Goal: Task Accomplishment & Management: Use online tool/utility

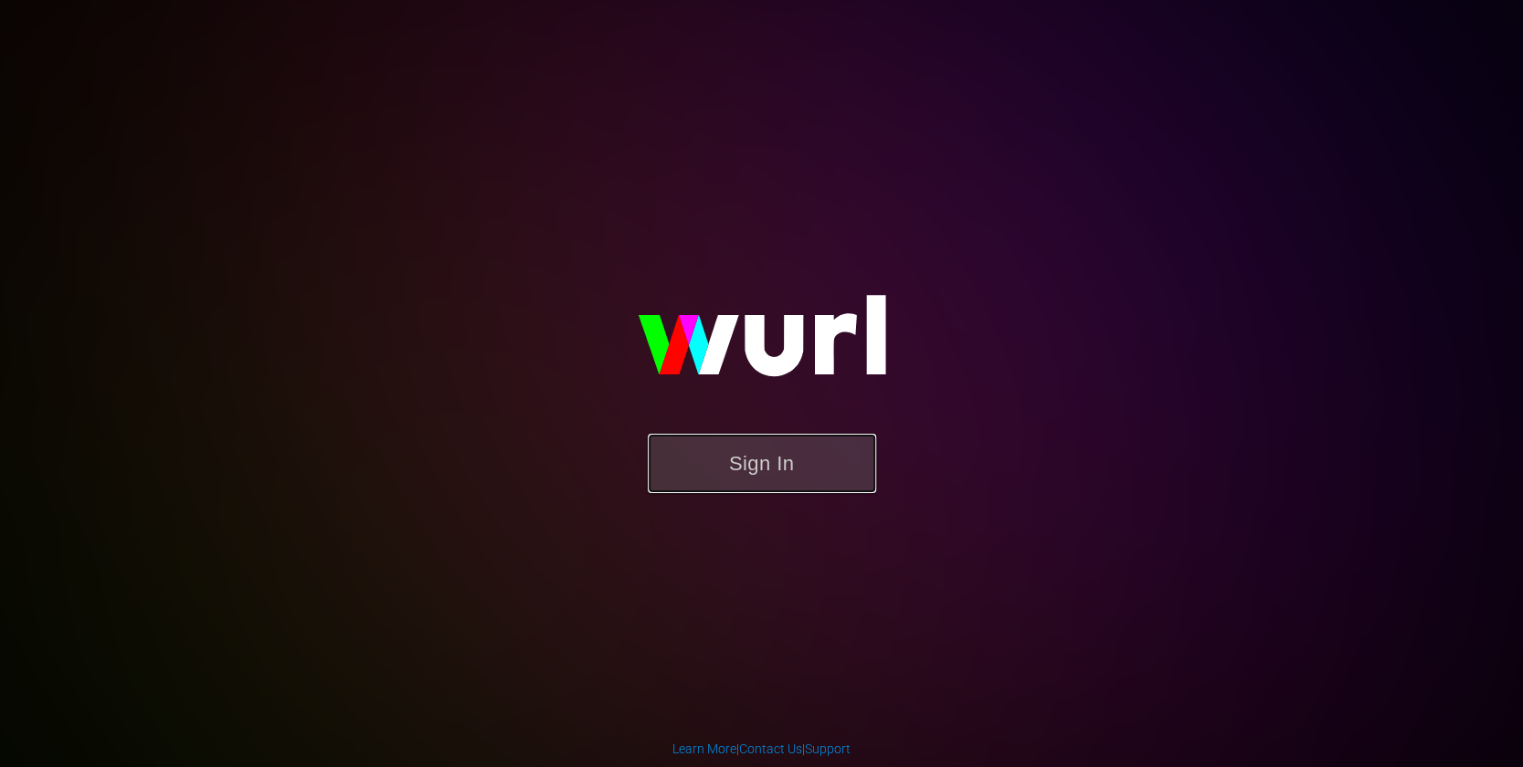
click at [711, 450] on button "Sign In" at bounding box center [762, 463] width 228 height 59
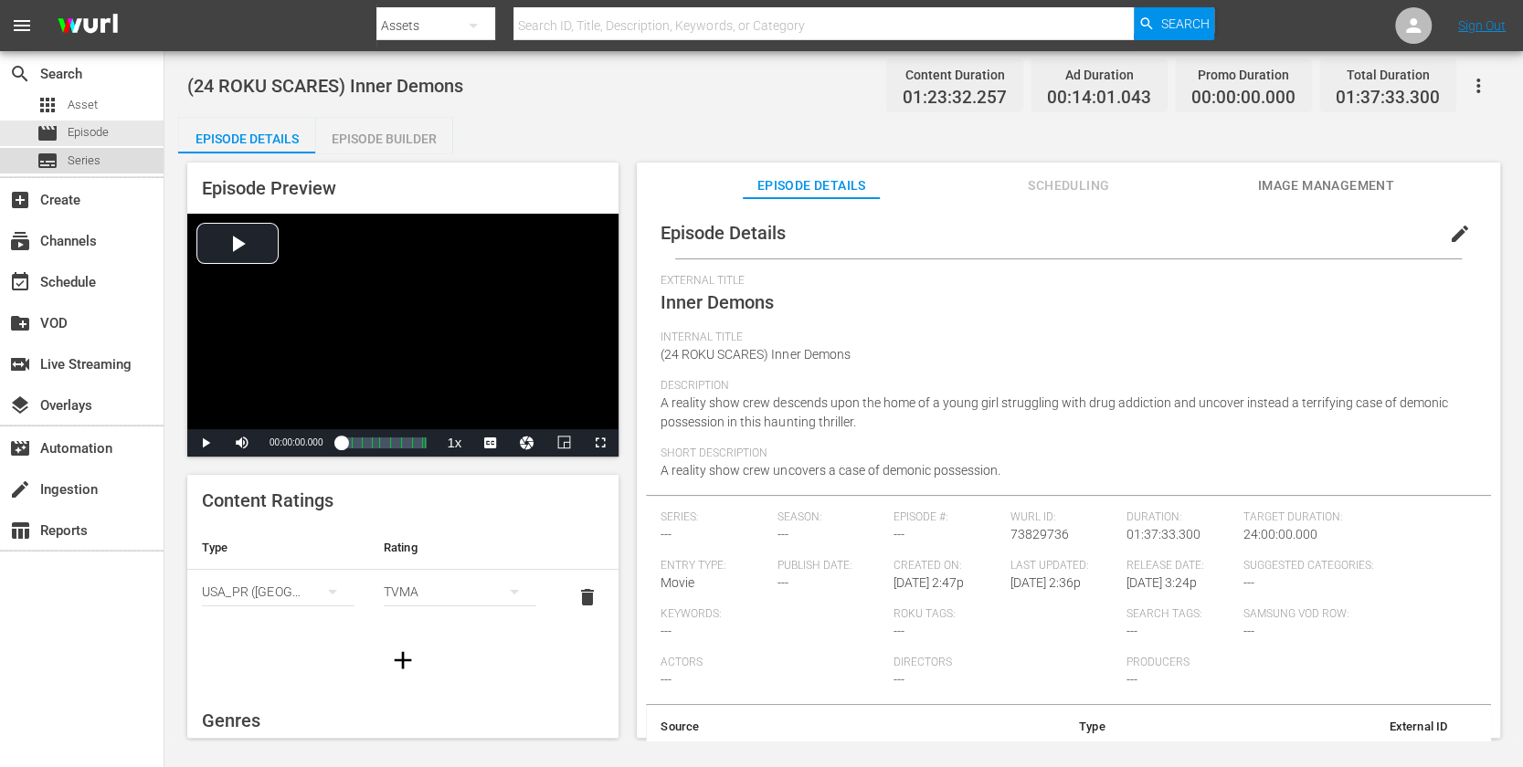
click at [88, 164] on span "Series" at bounding box center [84, 161] width 33 height 18
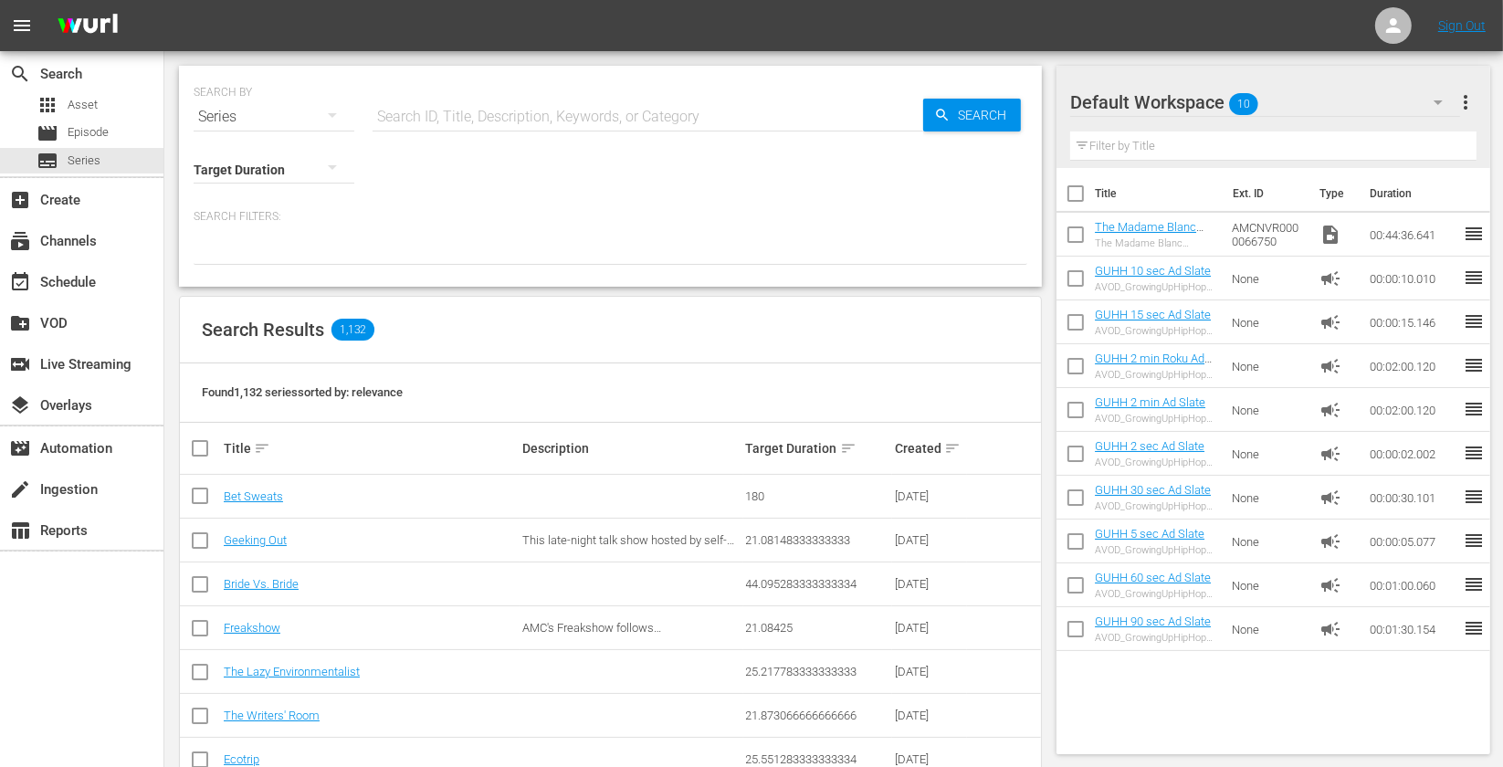
click at [575, 110] on input "text" at bounding box center [648, 117] width 551 height 44
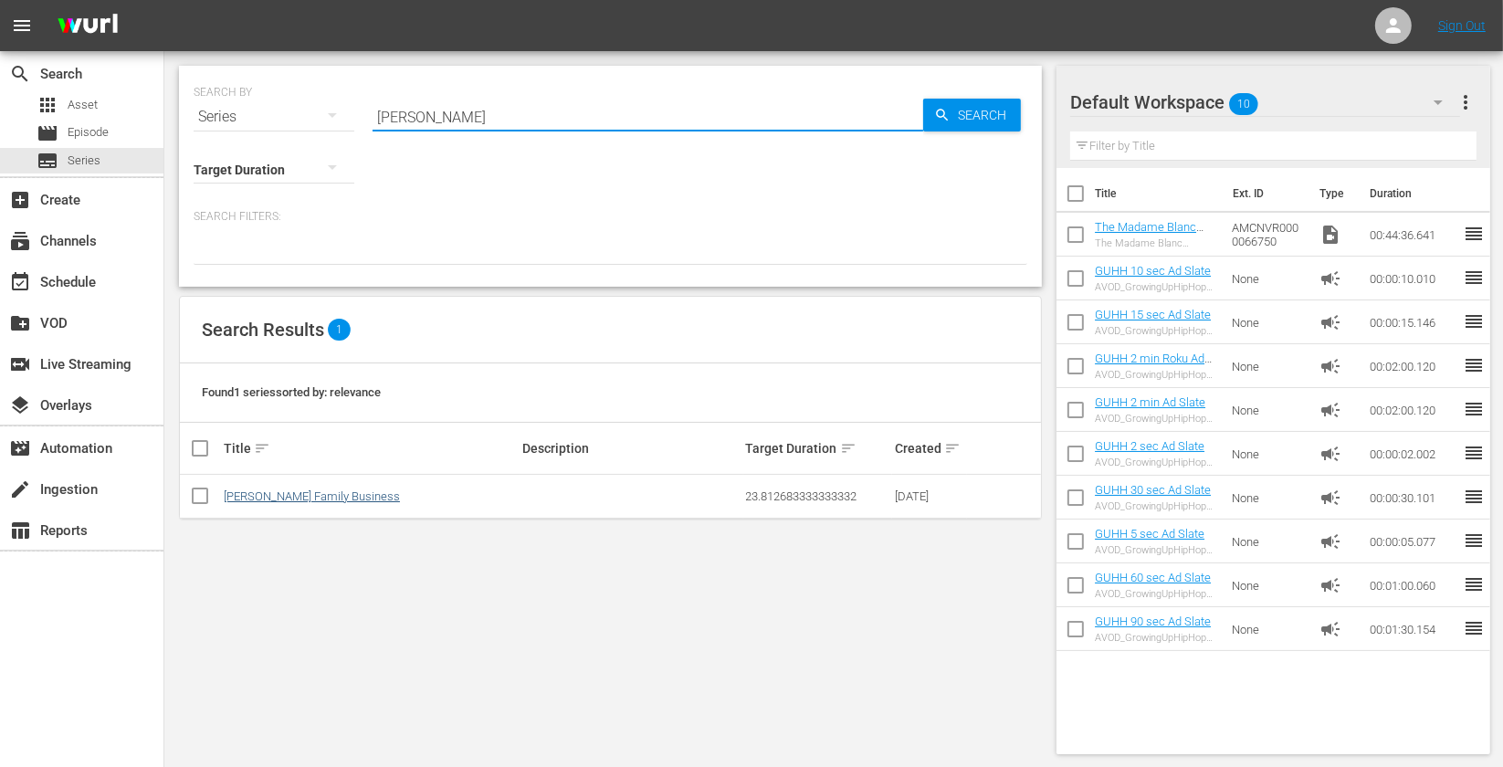
type input "[PERSON_NAME]"
click at [308, 490] on link "[PERSON_NAME] Family Business" at bounding box center [312, 497] width 176 height 14
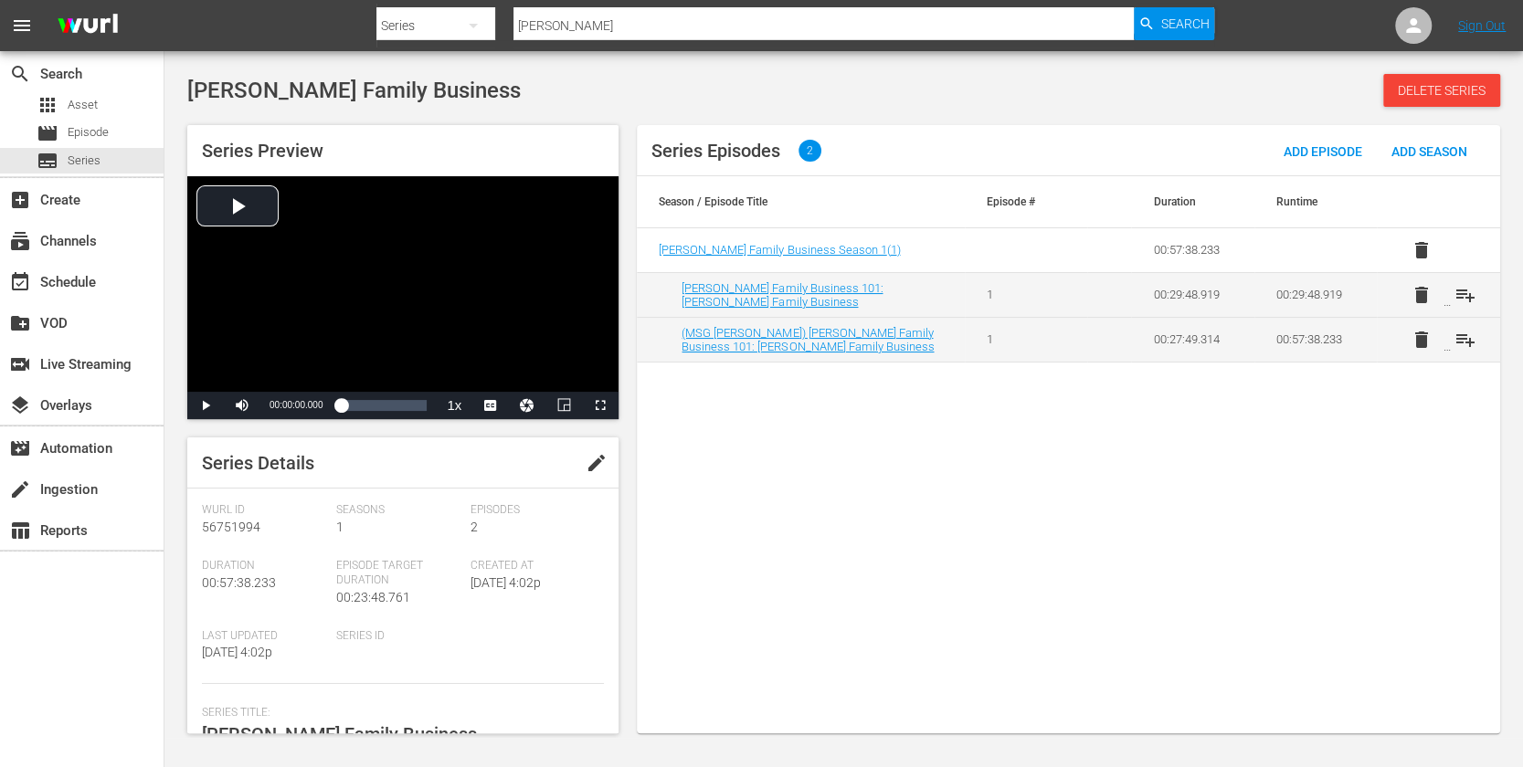
scroll to position [240, 0]
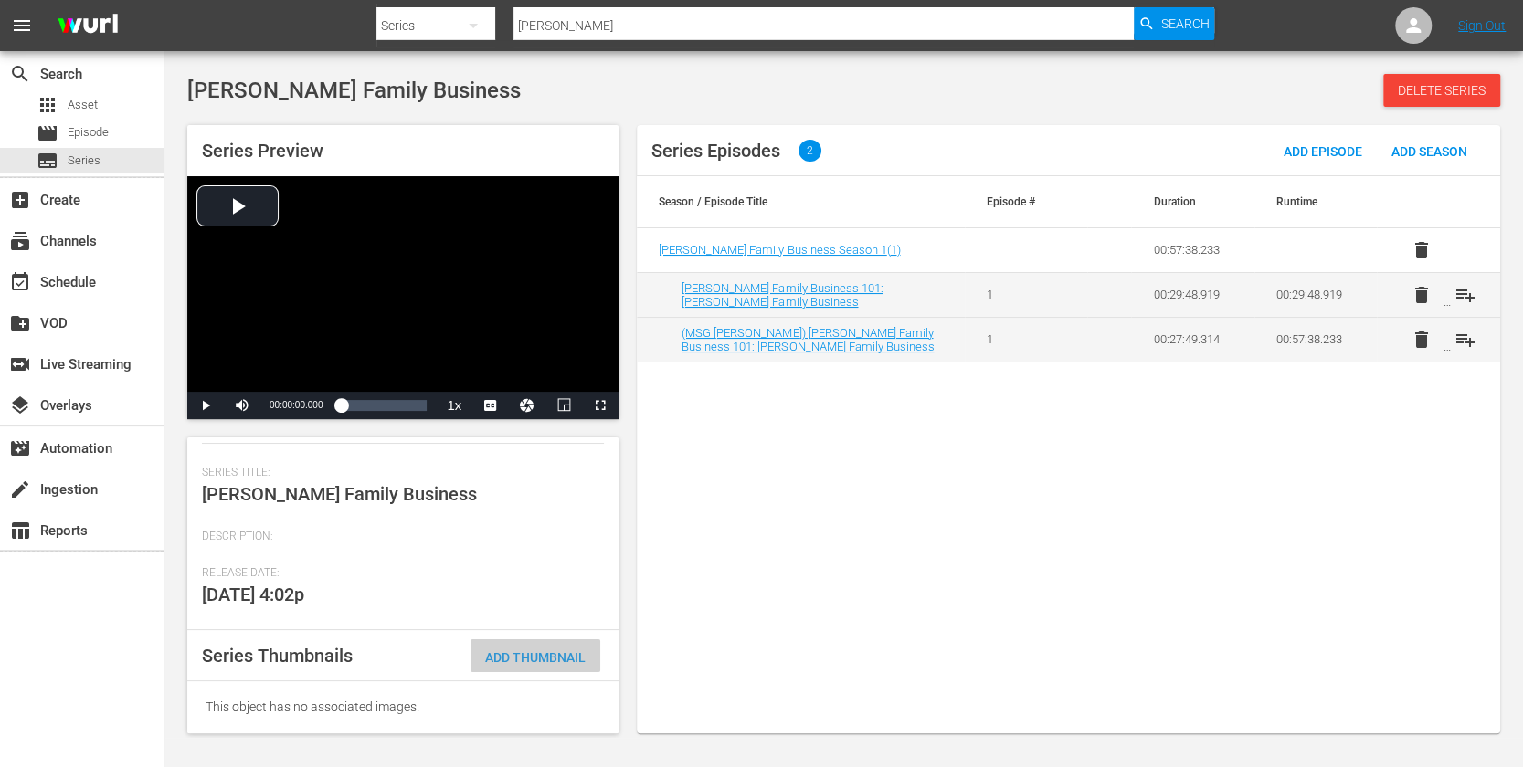
click at [571, 663] on div "Add Thumbnail" at bounding box center [535, 656] width 130 height 34
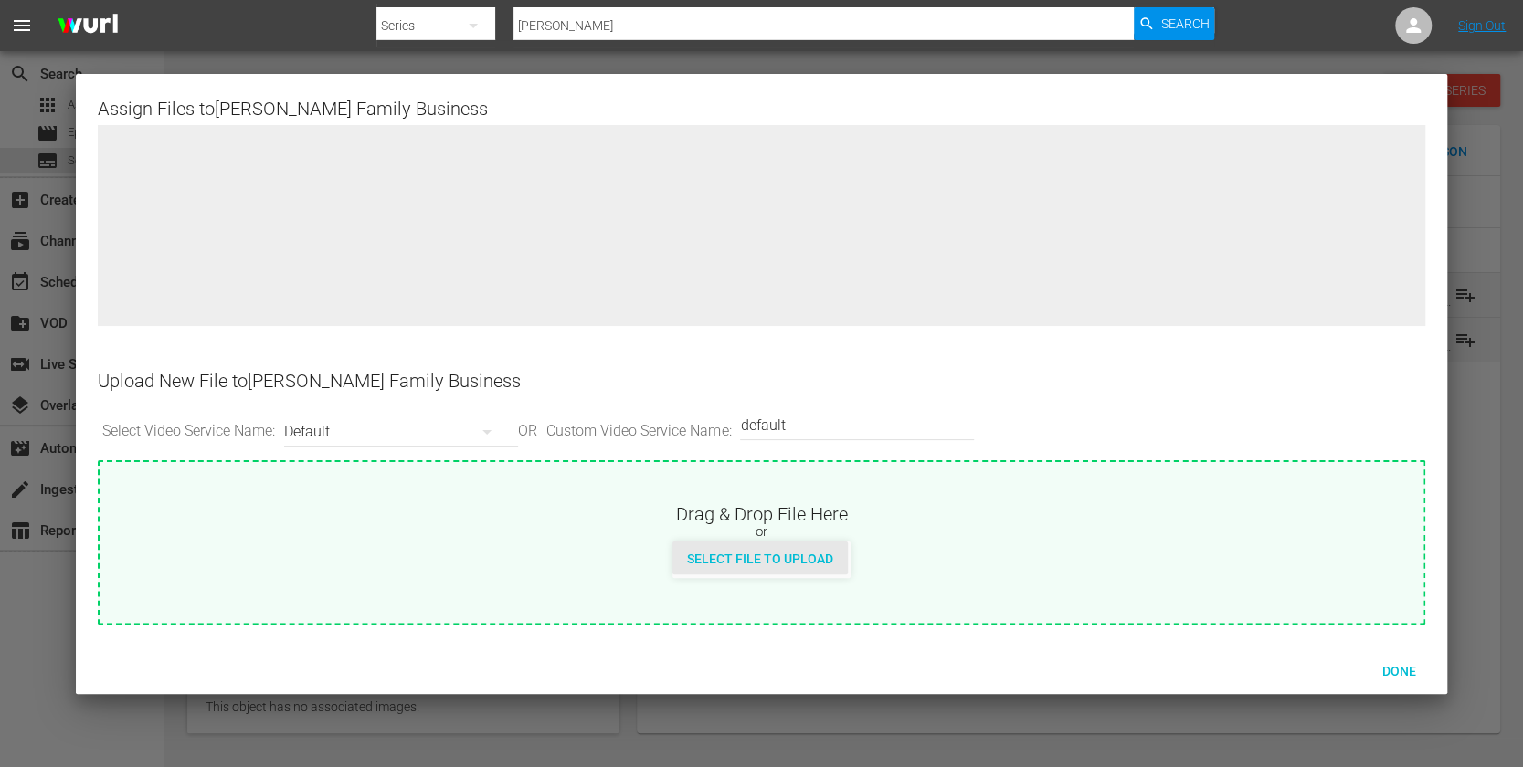
click at [727, 548] on div "Select File to Upload" at bounding box center [759, 559] width 175 height 34
type input "C:\fakepath\BrunsonFamilyBusiness_Hero_16x9.jpg"
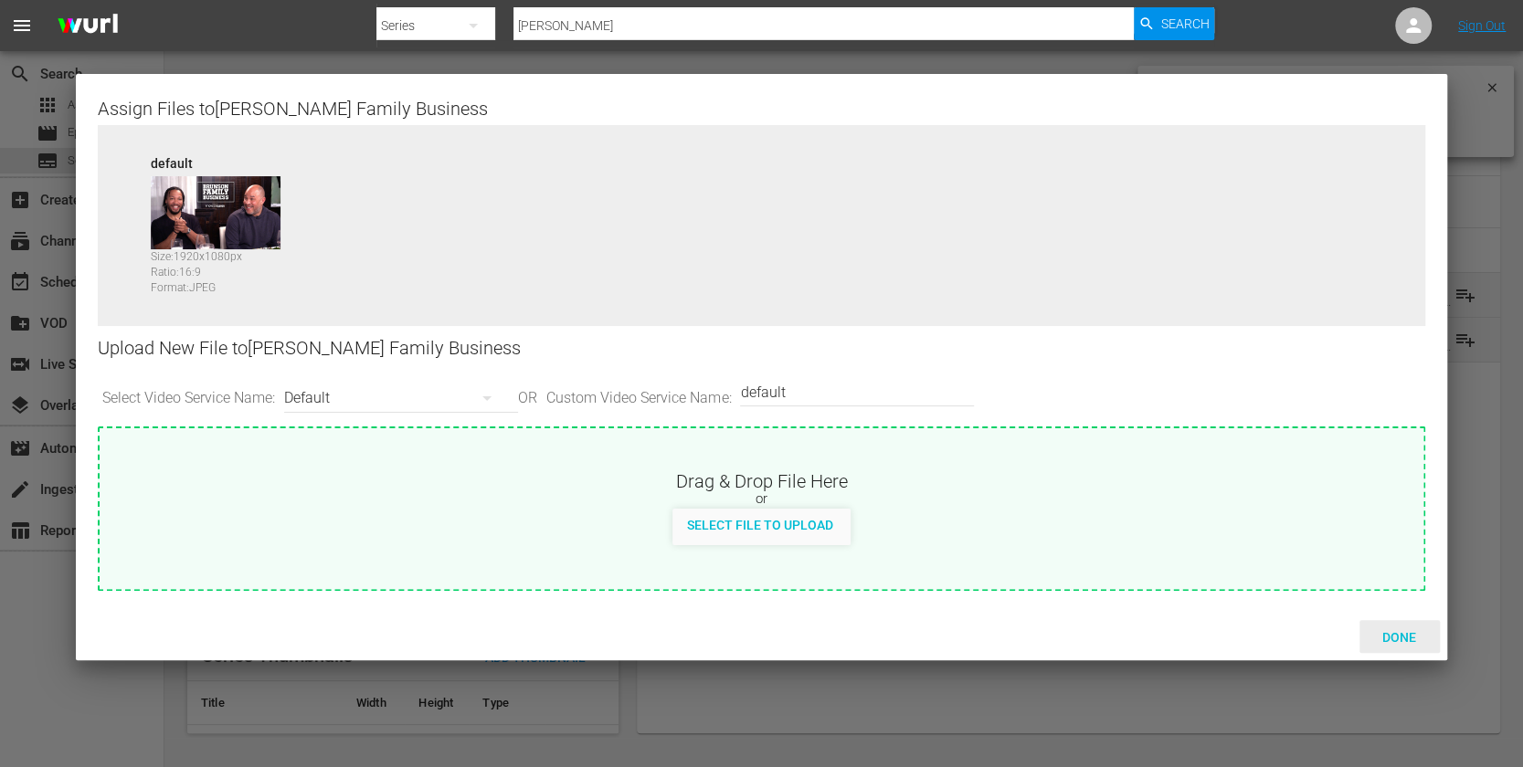
click at [1405, 634] on span "Done" at bounding box center [1398, 637] width 63 height 15
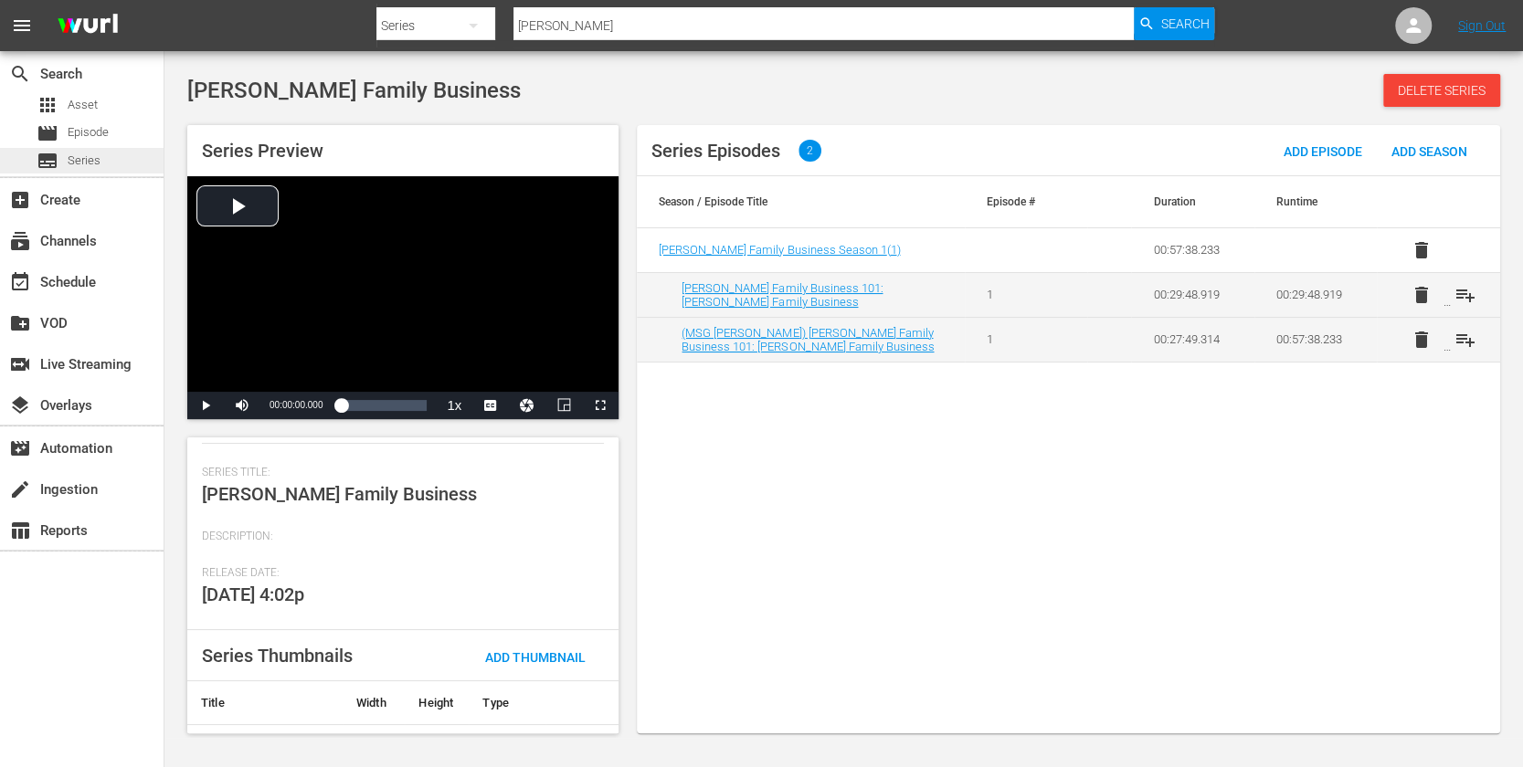
click at [122, 158] on div "subtitles Series" at bounding box center [81, 161] width 163 height 26
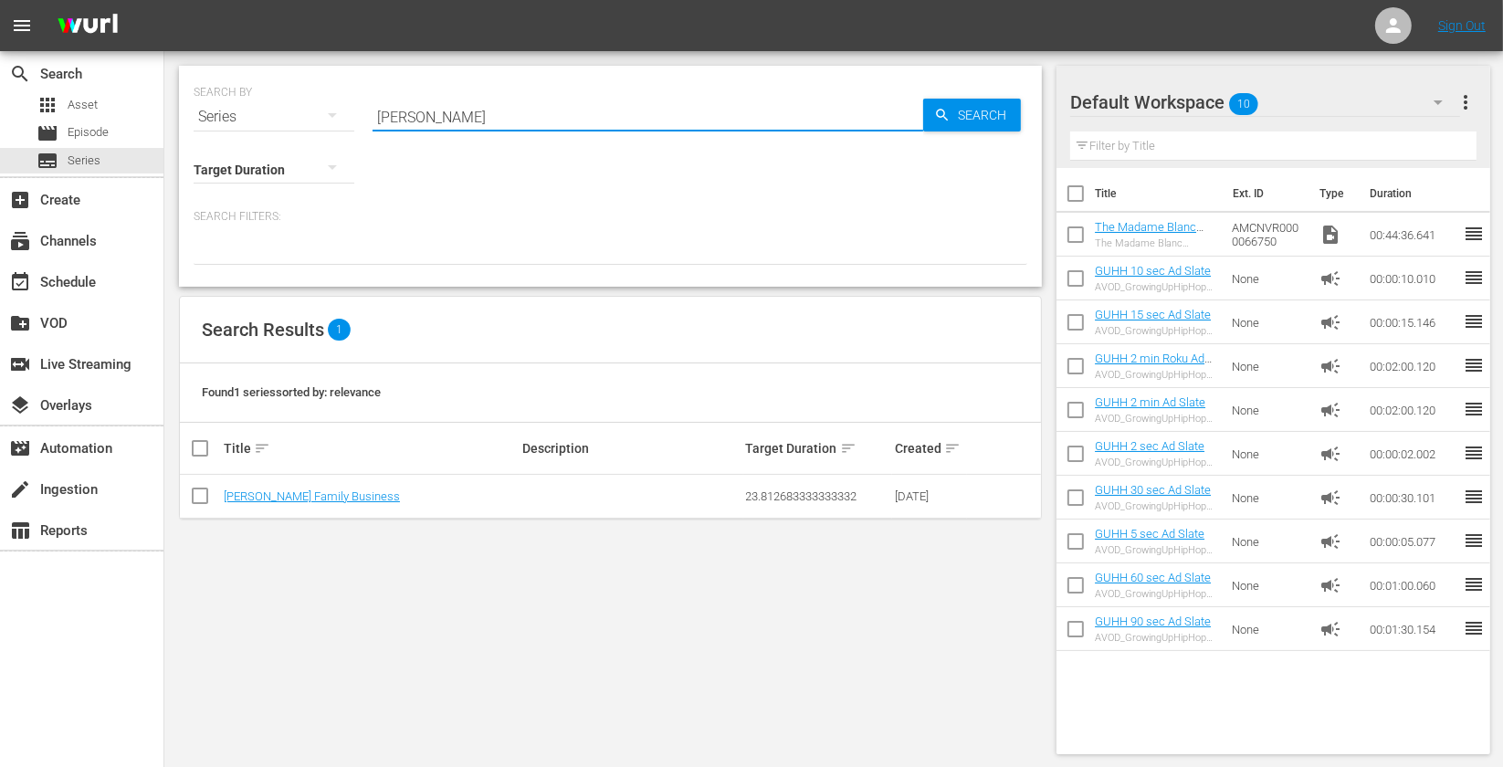
click at [463, 111] on input "[PERSON_NAME]" at bounding box center [648, 117] width 551 height 44
click at [478, 135] on input "[PERSON_NAME]" at bounding box center [648, 117] width 551 height 44
click at [474, 124] on input "[PERSON_NAME]" at bounding box center [648, 117] width 551 height 44
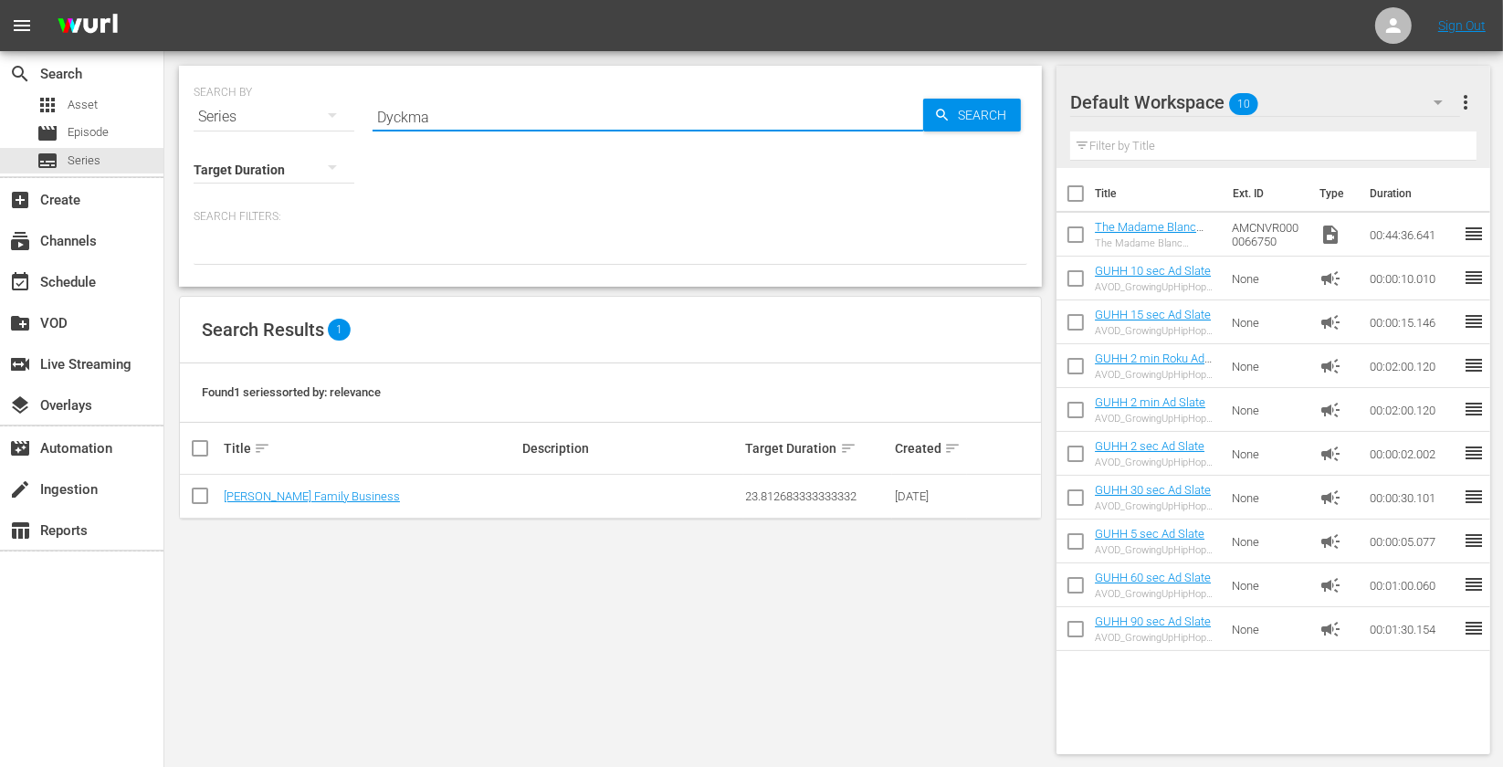
type input "[PERSON_NAME]"
click at [332, 496] on link "[PERSON_NAME]: The Comeback" at bounding box center [310, 497] width 172 height 14
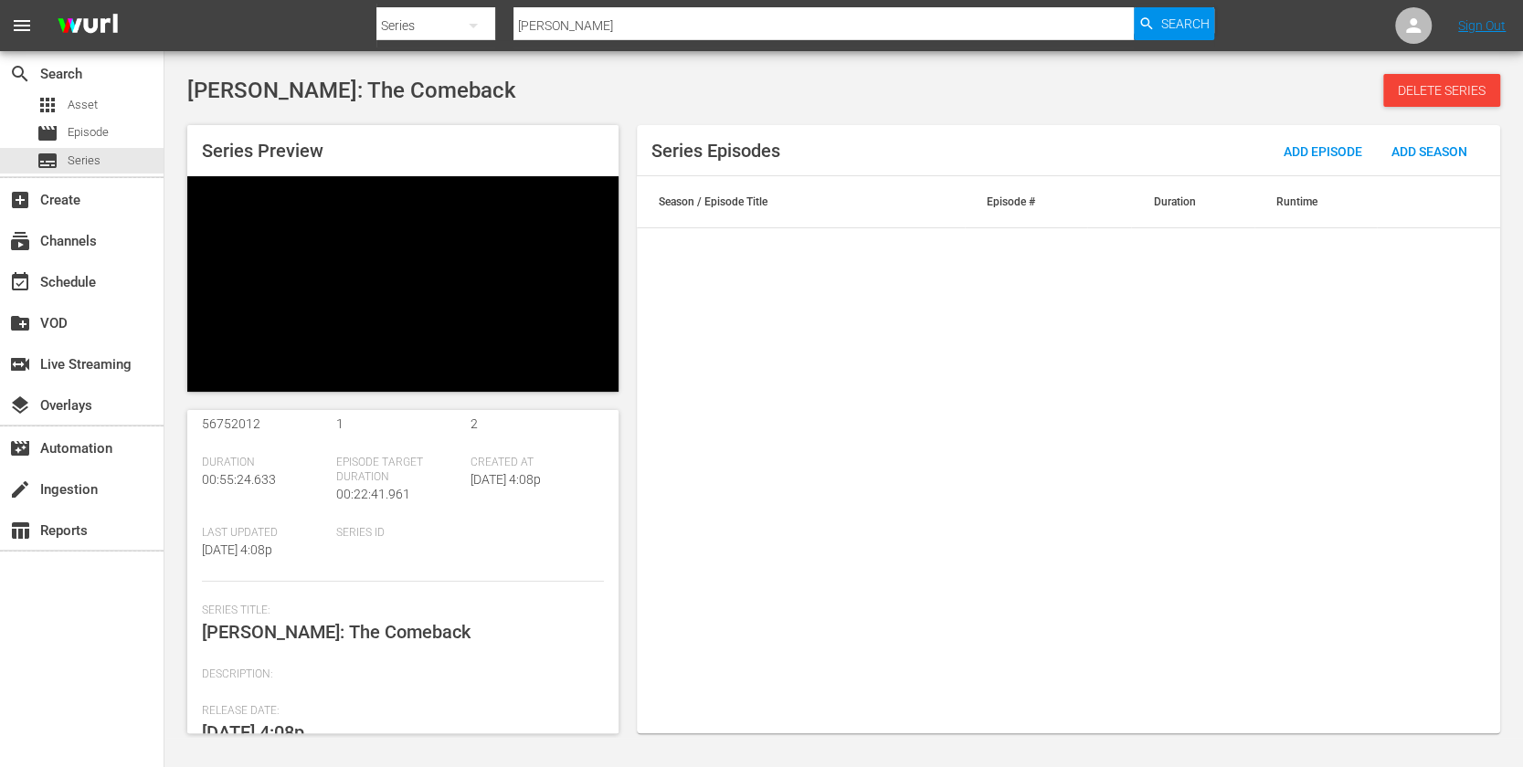
scroll to position [134, 0]
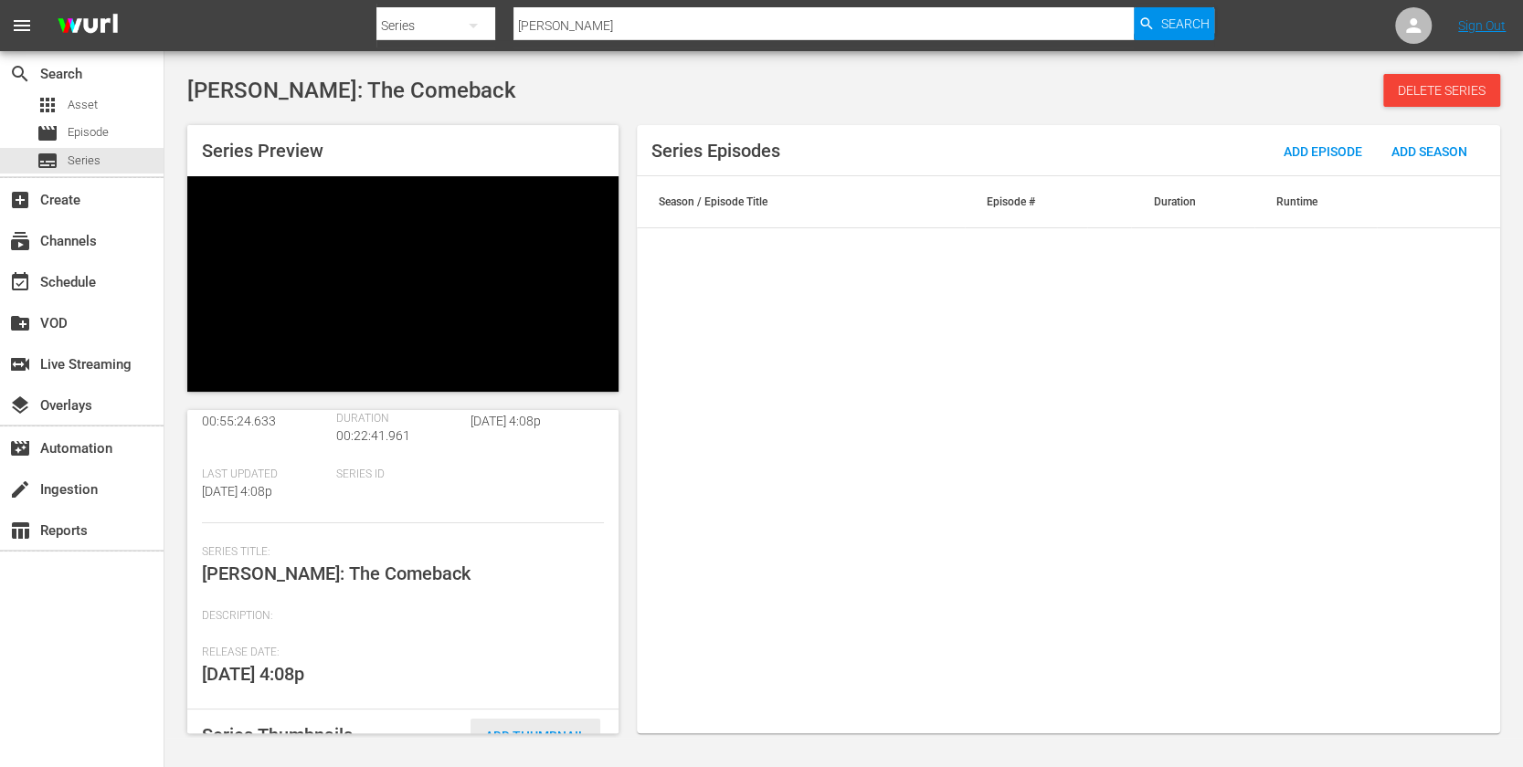
click at [530, 729] on span "Add Thumbnail" at bounding box center [535, 736] width 130 height 15
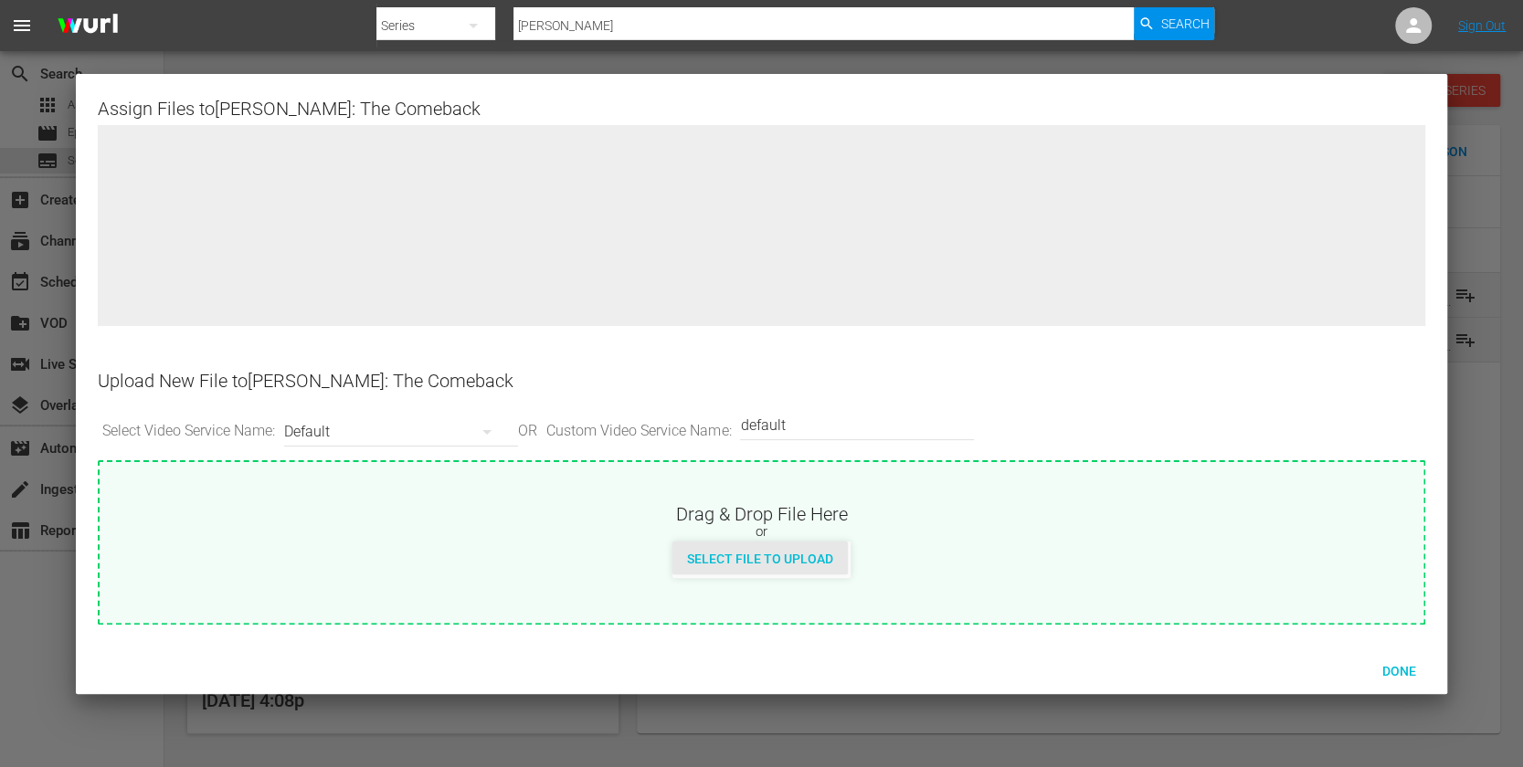
click at [754, 557] on span "Select File to Upload" at bounding box center [759, 559] width 175 height 15
type input "C:\fakepath\Dyckman_Hero_16x9.jpg"
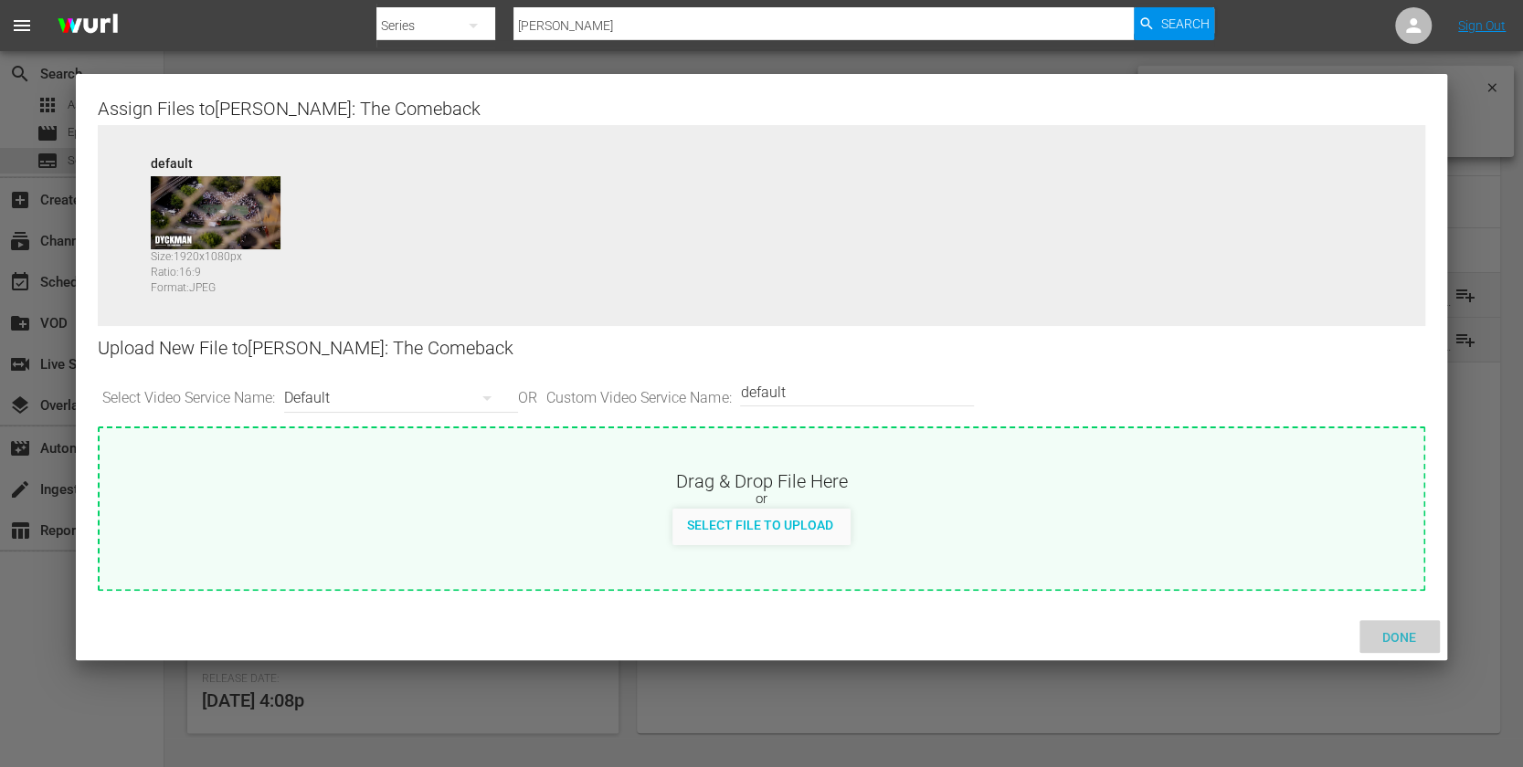
drag, startPoint x: 1404, startPoint y: 637, endPoint x: 1374, endPoint y: 626, distance: 32.1
click at [1403, 637] on span "Done" at bounding box center [1398, 637] width 63 height 15
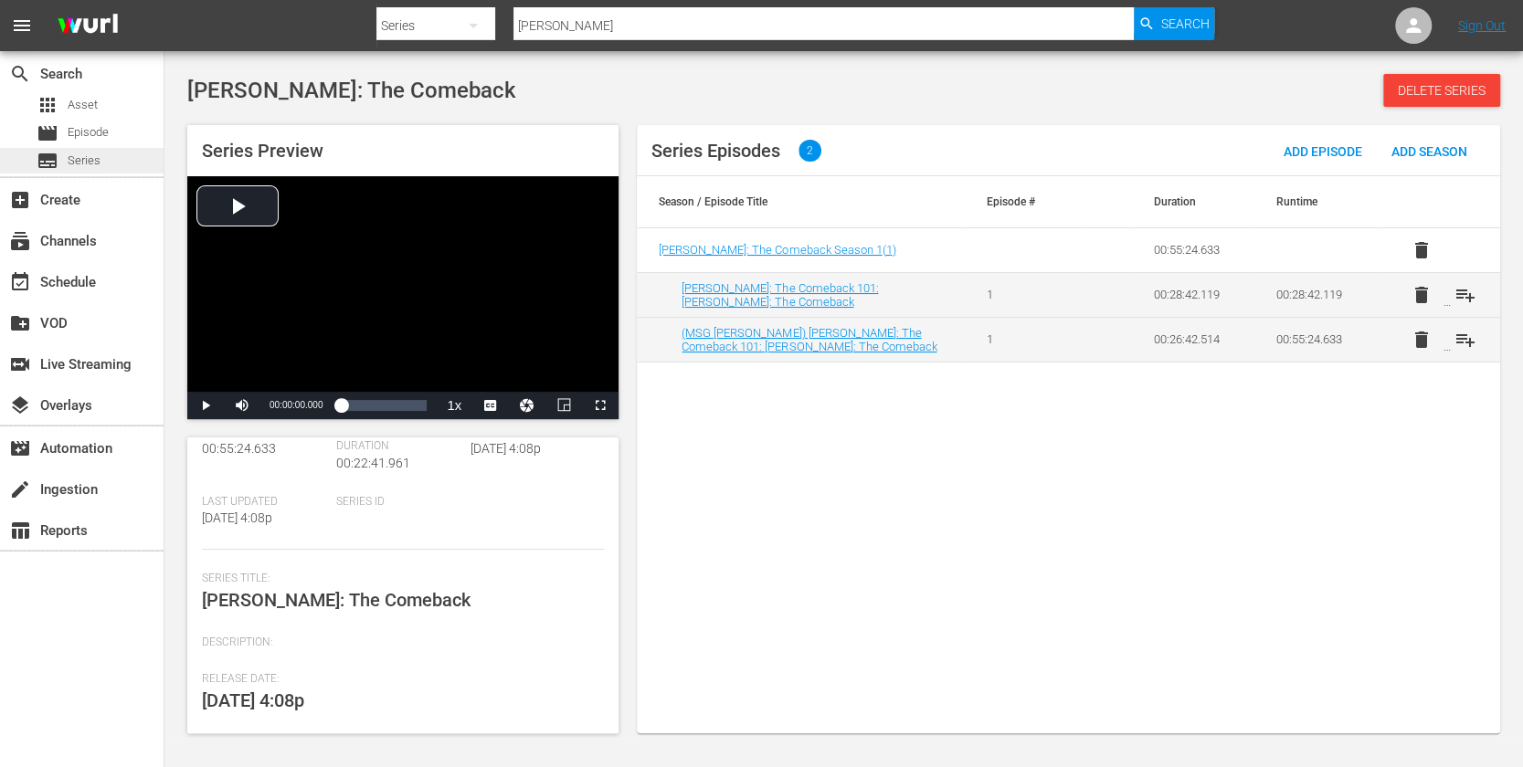
click at [83, 158] on span "Series" at bounding box center [84, 161] width 33 height 18
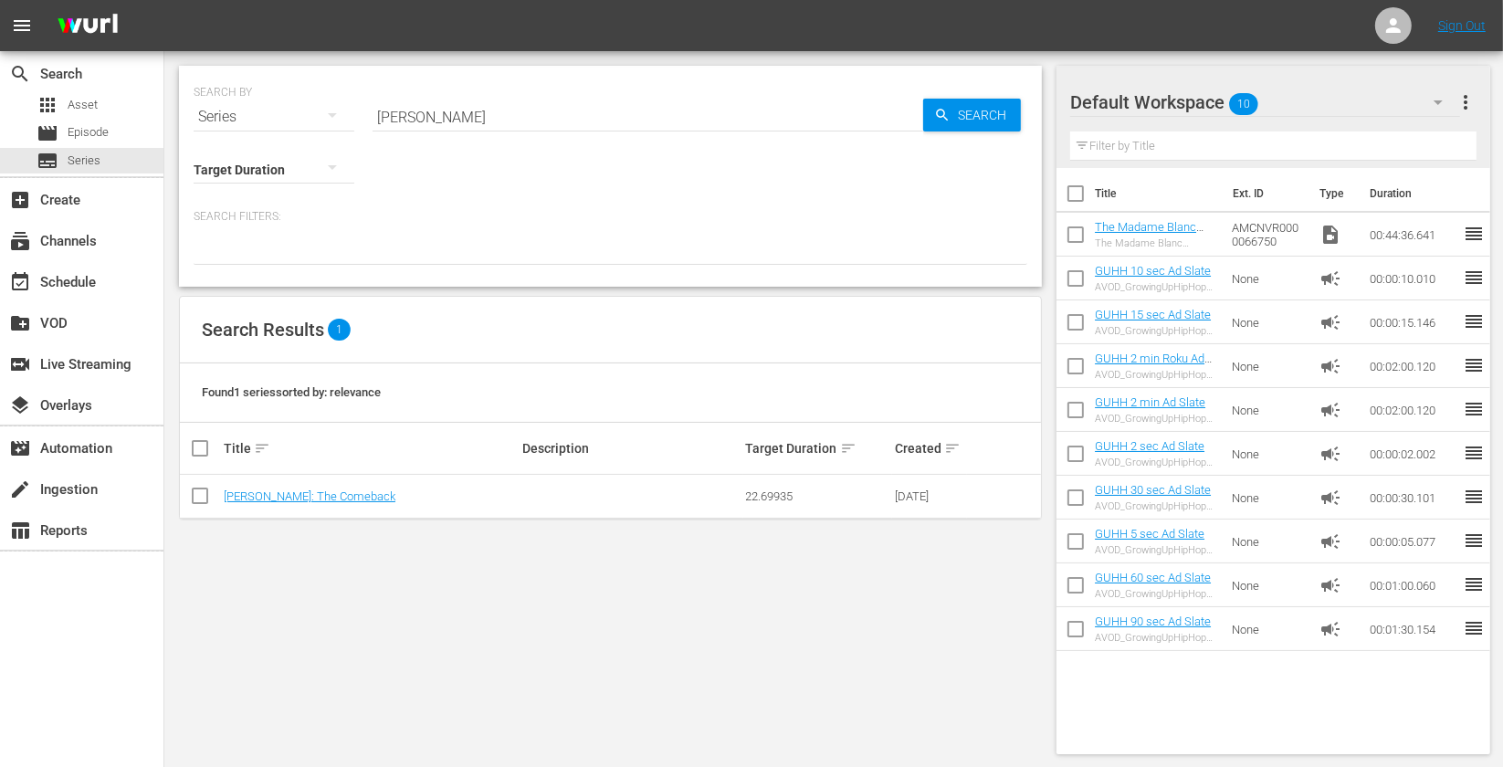
click at [504, 124] on input "[PERSON_NAME]" at bounding box center [648, 117] width 551 height 44
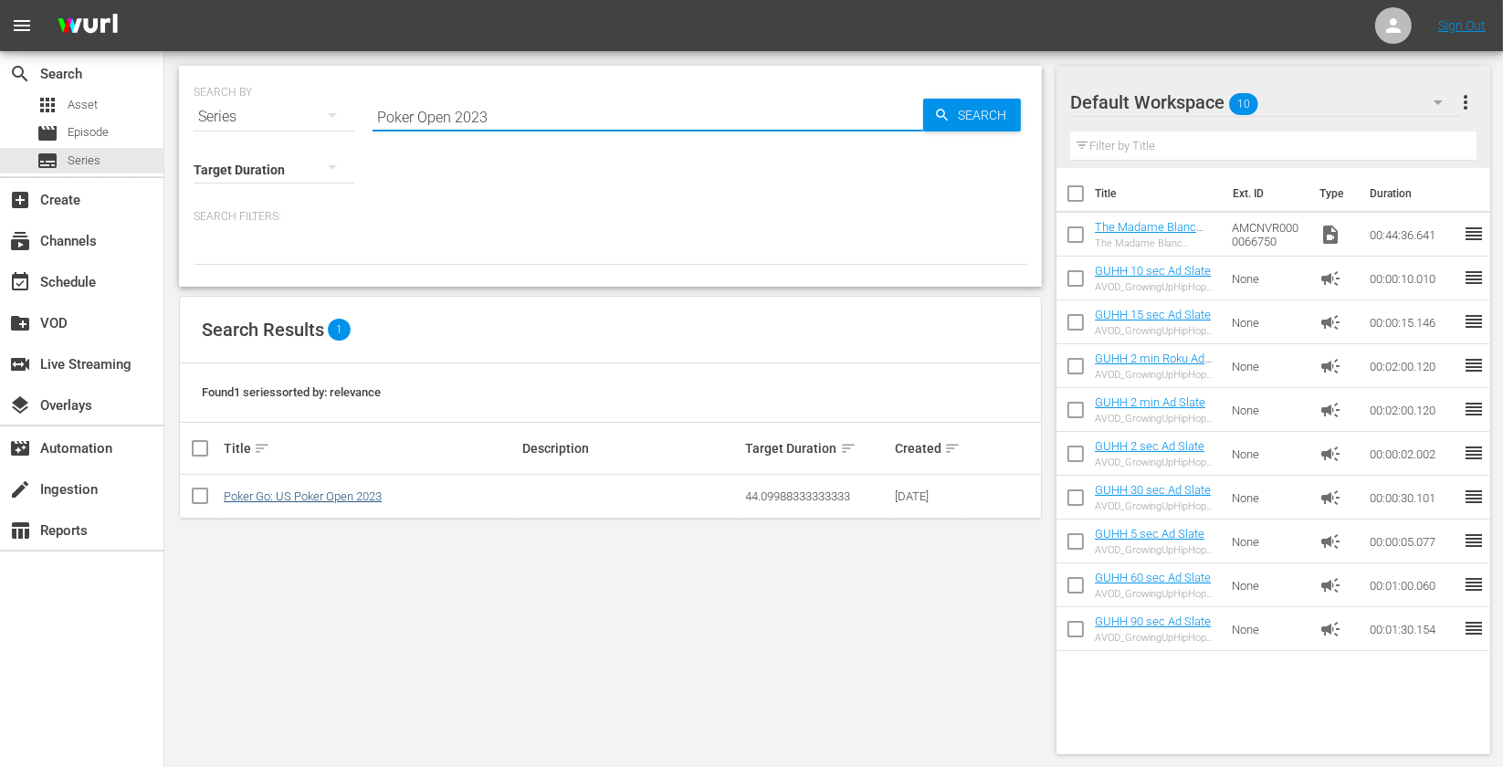
type input "Poker Open 2023"
click at [368, 497] on link "Poker Go: US Poker Open 2023" at bounding box center [303, 497] width 158 height 14
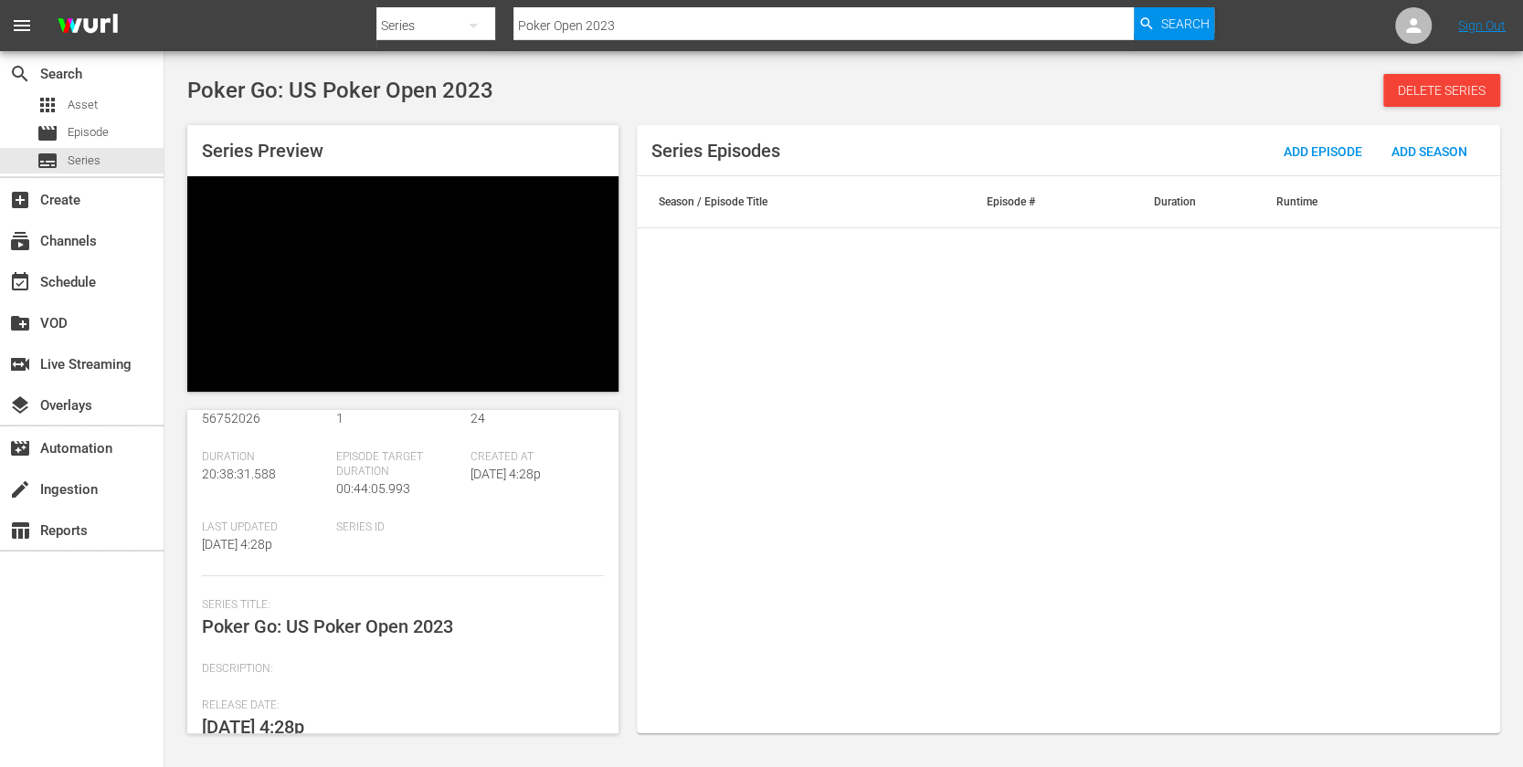
scroll to position [134, 0]
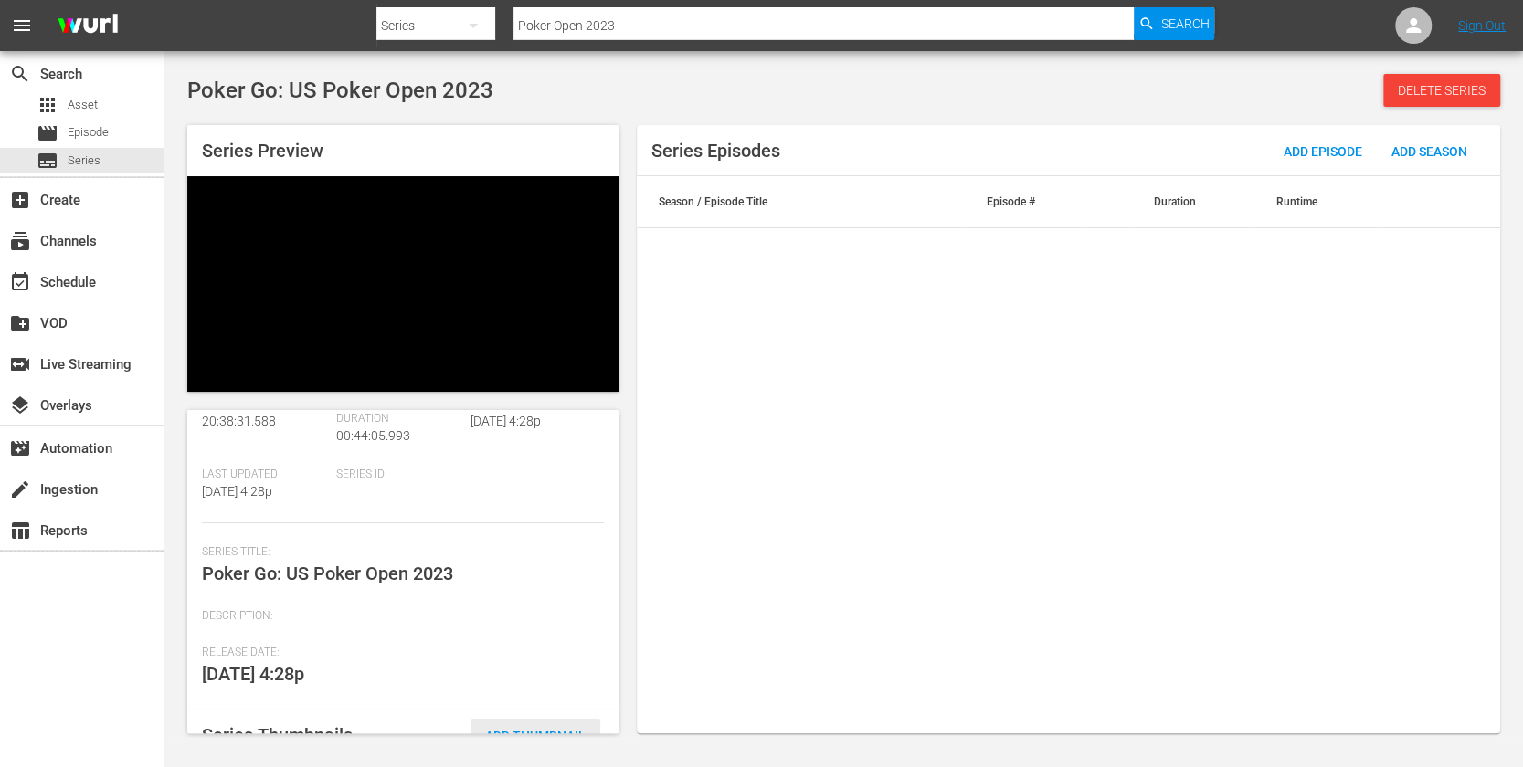
click at [522, 729] on span "Add Thumbnail" at bounding box center [535, 736] width 130 height 15
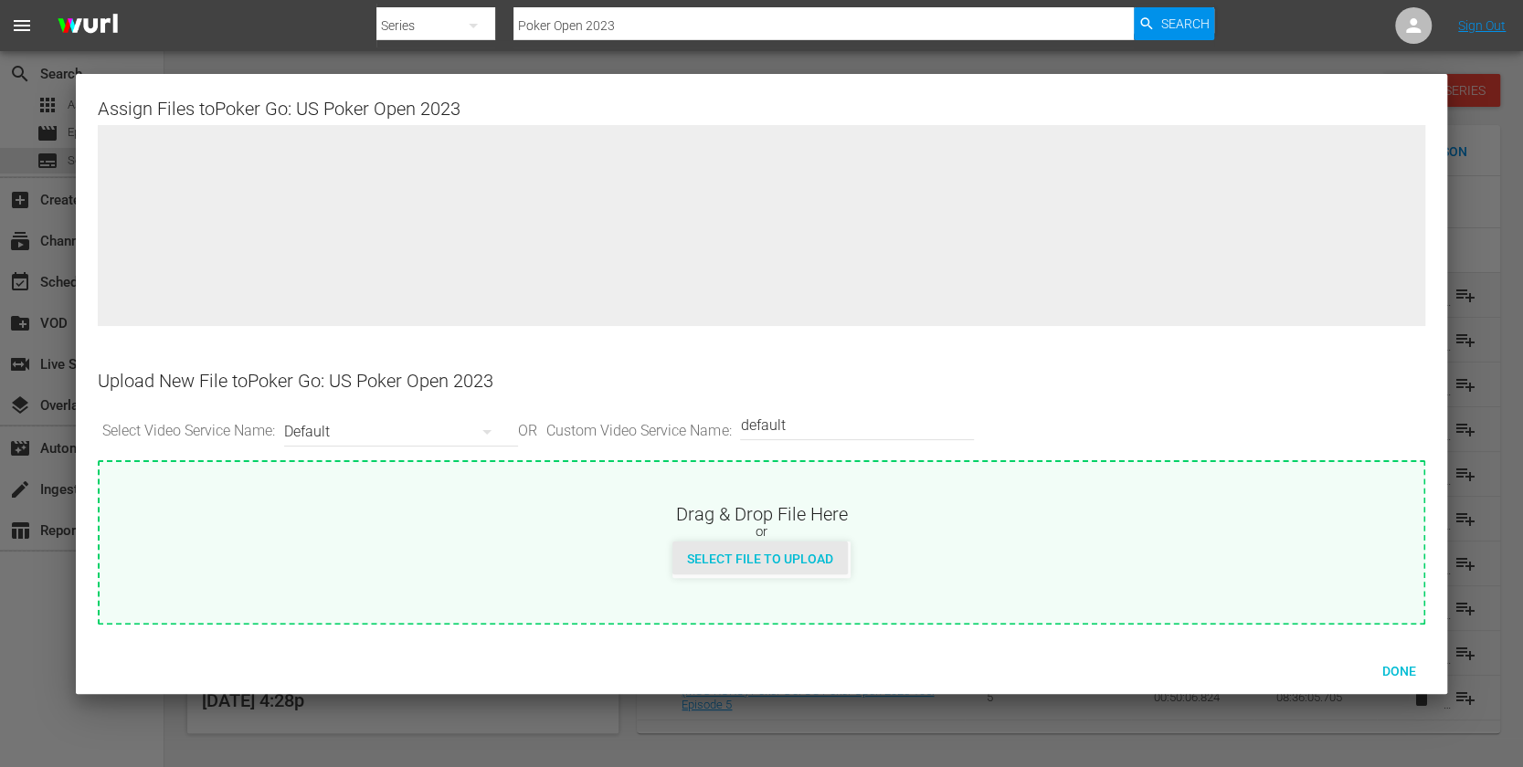
click at [726, 552] on span "Select File to Upload" at bounding box center [759, 559] width 175 height 15
type input "C:\fakepath\PokerGo_USPokerOpen23.jpeg"
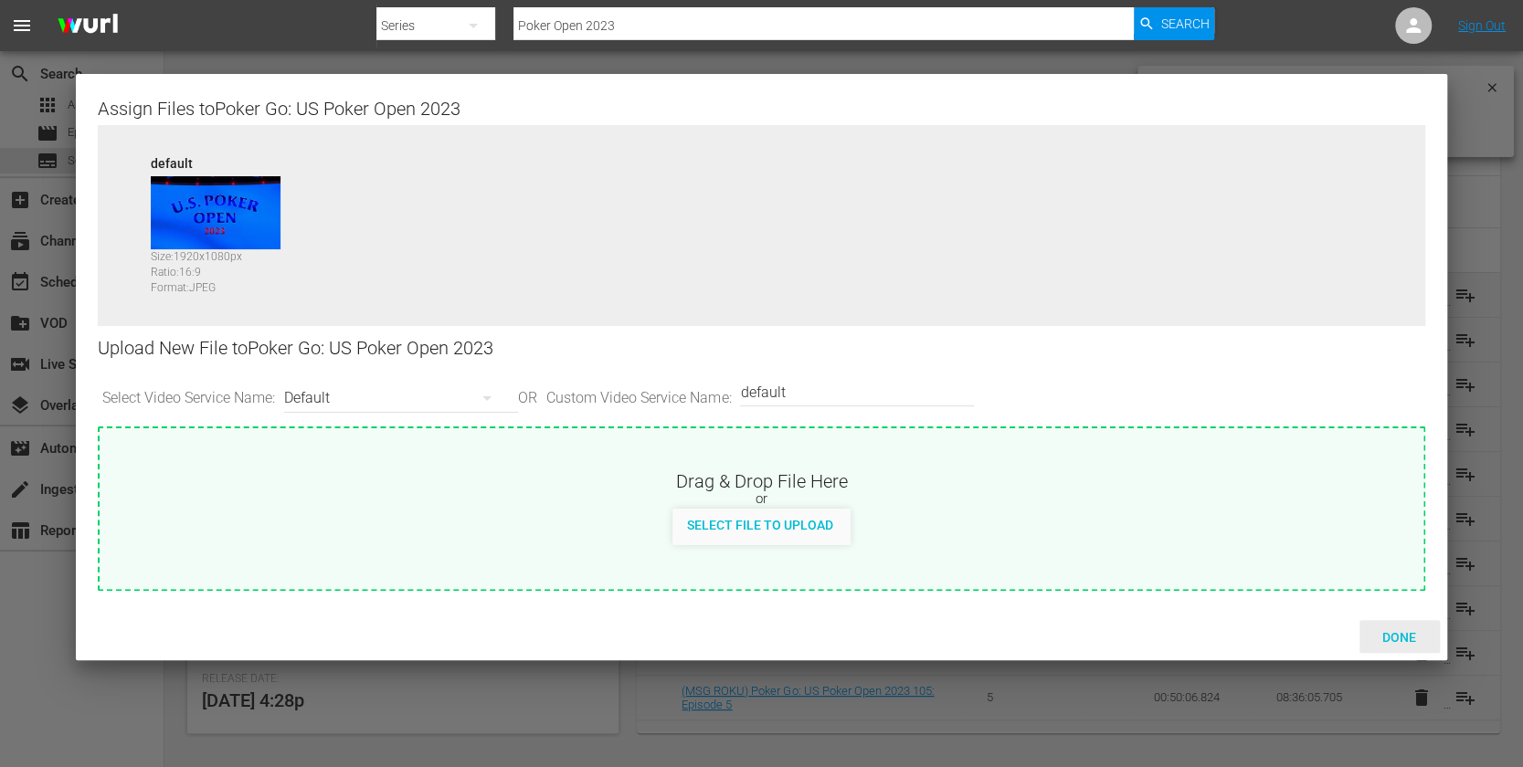
click at [1390, 631] on span "Done" at bounding box center [1398, 637] width 63 height 15
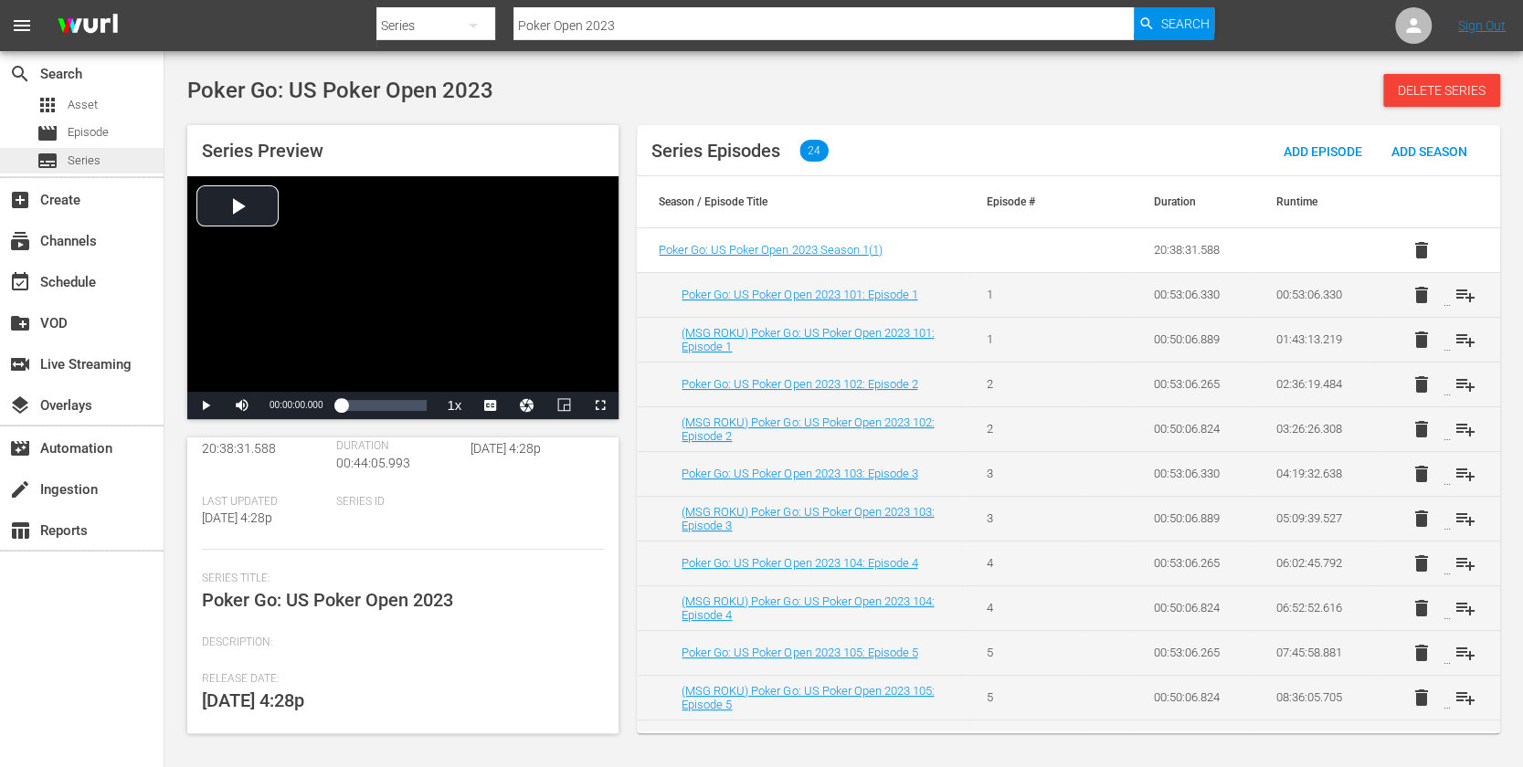
click at [90, 151] on div "subtitles Series" at bounding box center [69, 161] width 64 height 26
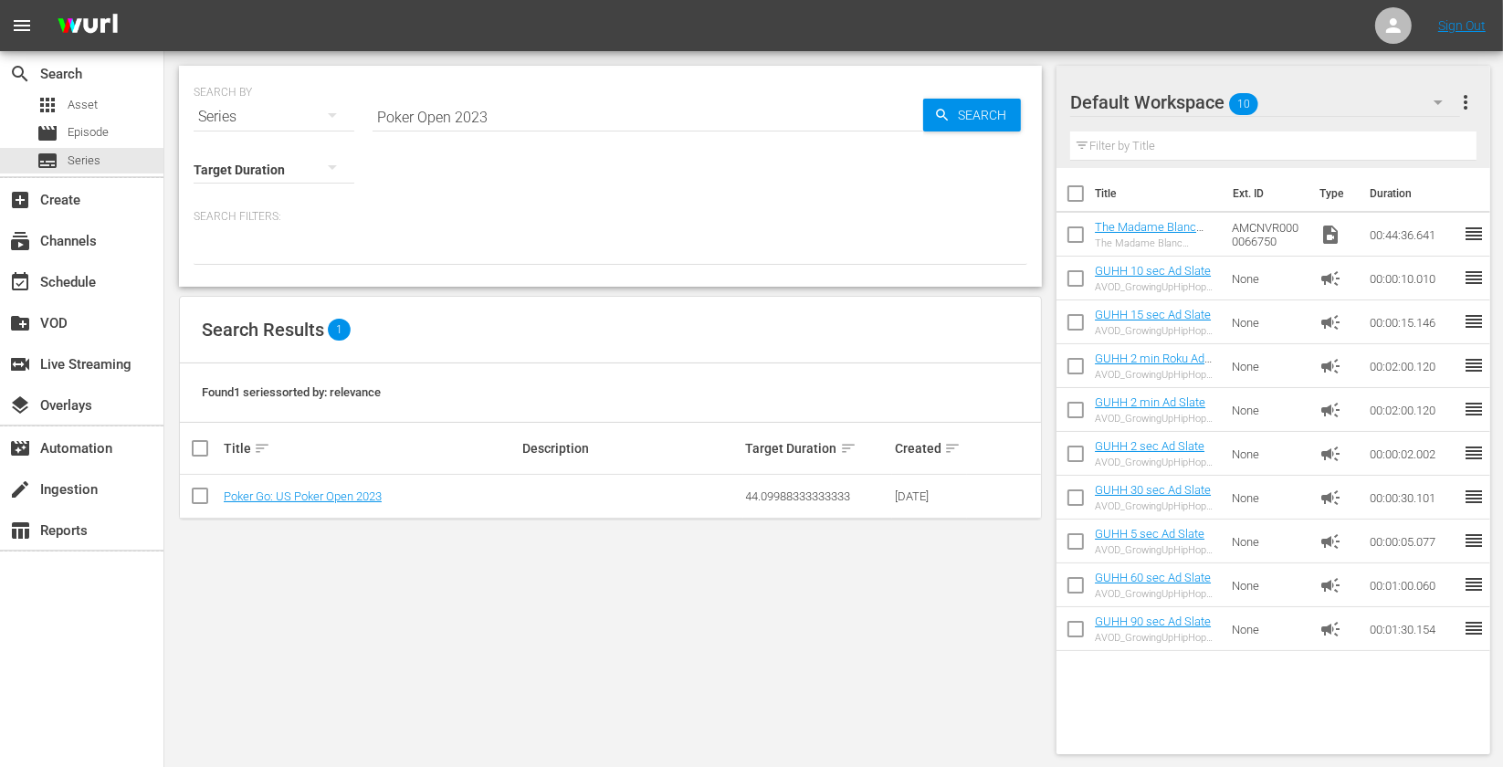
click at [297, 647] on div "SEARCH BY Search By Series Search ID, Title, Description, Keywords, or Category…" at bounding box center [610, 410] width 892 height 718
click at [647, 126] on input "Poker Open 2023" at bounding box center [648, 117] width 551 height 44
click at [643, 132] on input "Poker Open 2023" at bounding box center [648, 117] width 551 height 44
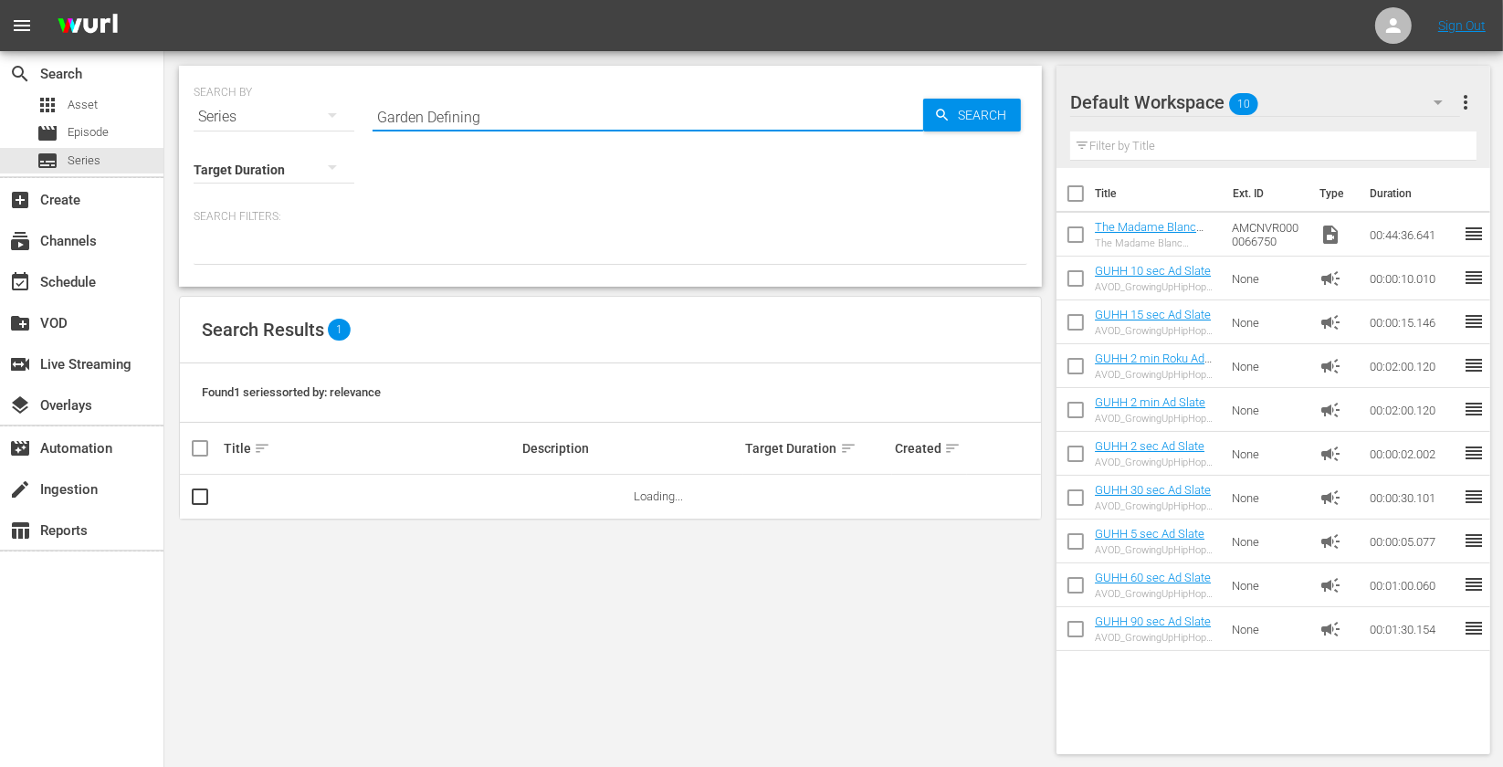
drag, startPoint x: 427, startPoint y: 113, endPoint x: 493, endPoint y: 113, distance: 65.8
click at [493, 113] on input "Garden Defining" at bounding box center [648, 117] width 551 height 44
type input "Garden Defining"
click at [322, 490] on link "Garden Defining Moments" at bounding box center [292, 497] width 136 height 14
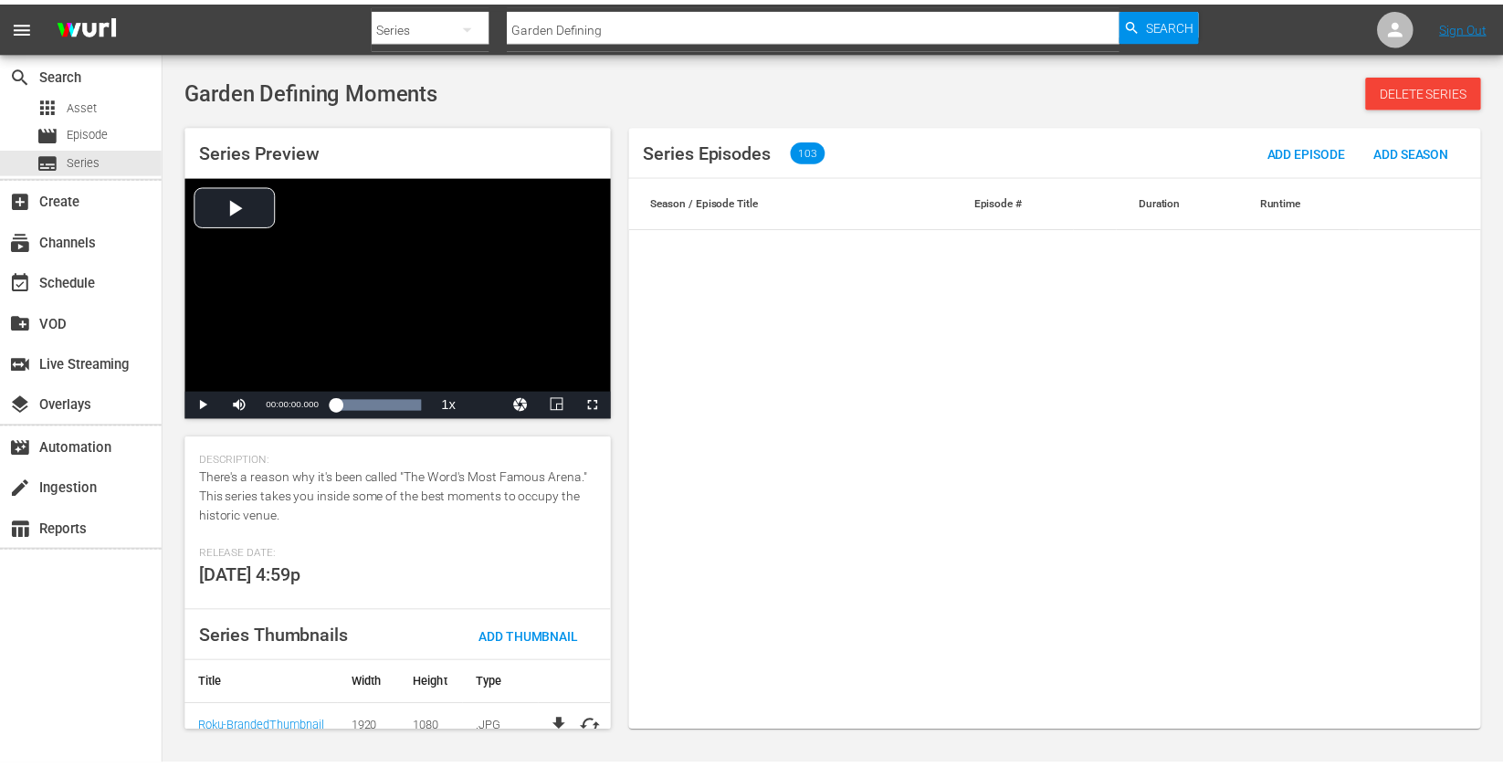
scroll to position [421, 0]
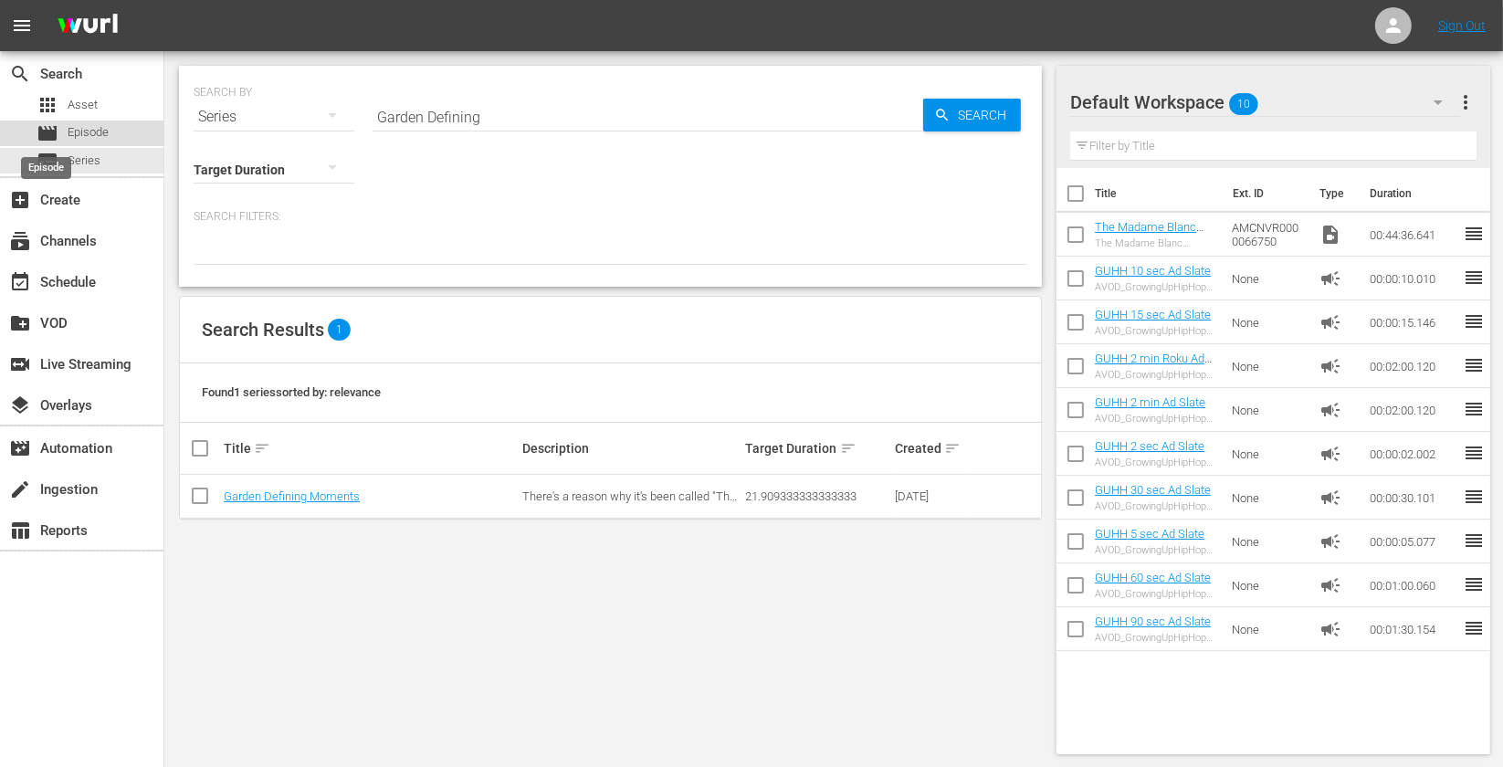
click at [55, 128] on span "movie" at bounding box center [48, 133] width 22 height 22
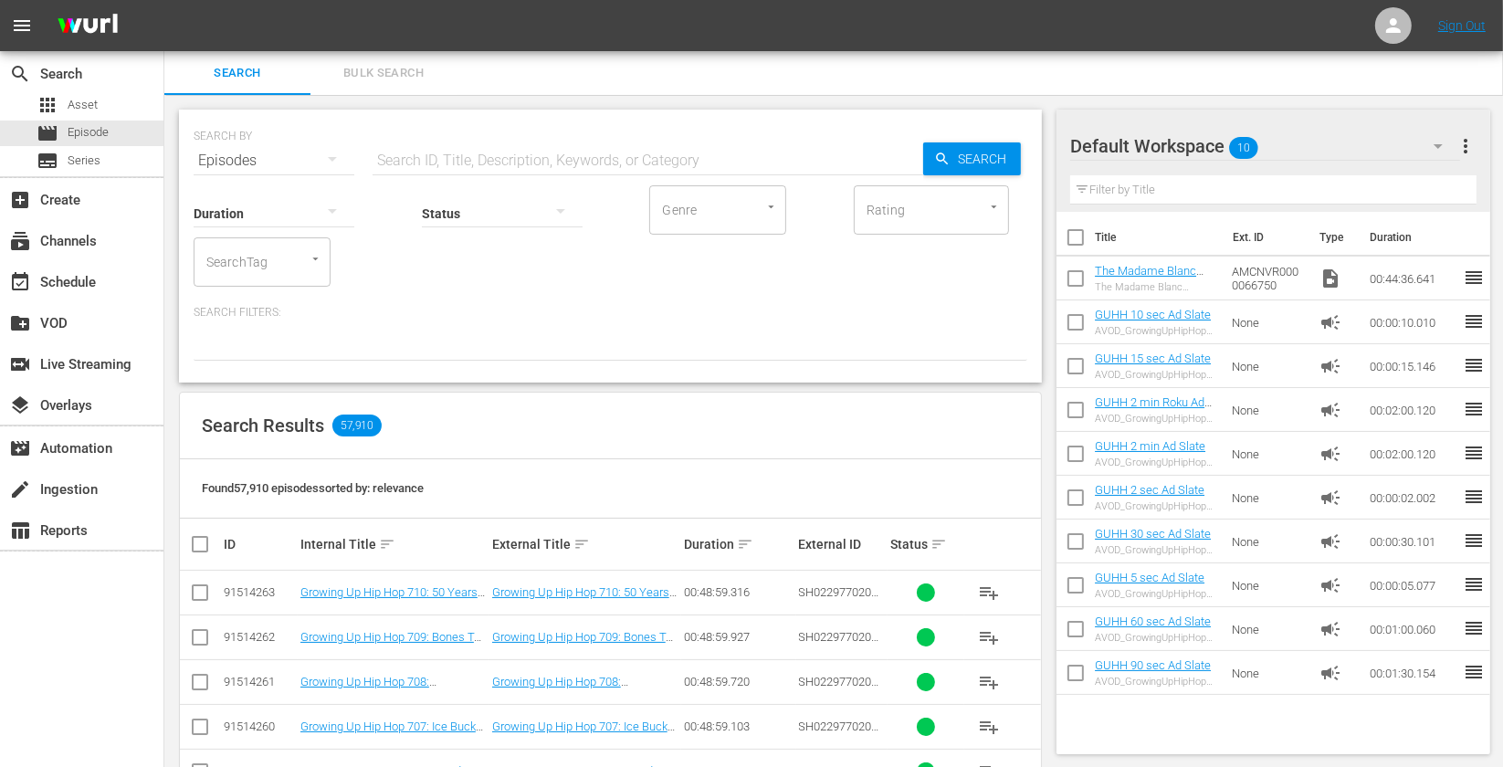
drag, startPoint x: 478, startPoint y: 145, endPoint x: 477, endPoint y: 157, distance: 11.9
click at [477, 157] on input "text" at bounding box center [648, 161] width 551 height 44
paste input "EP021291510003"
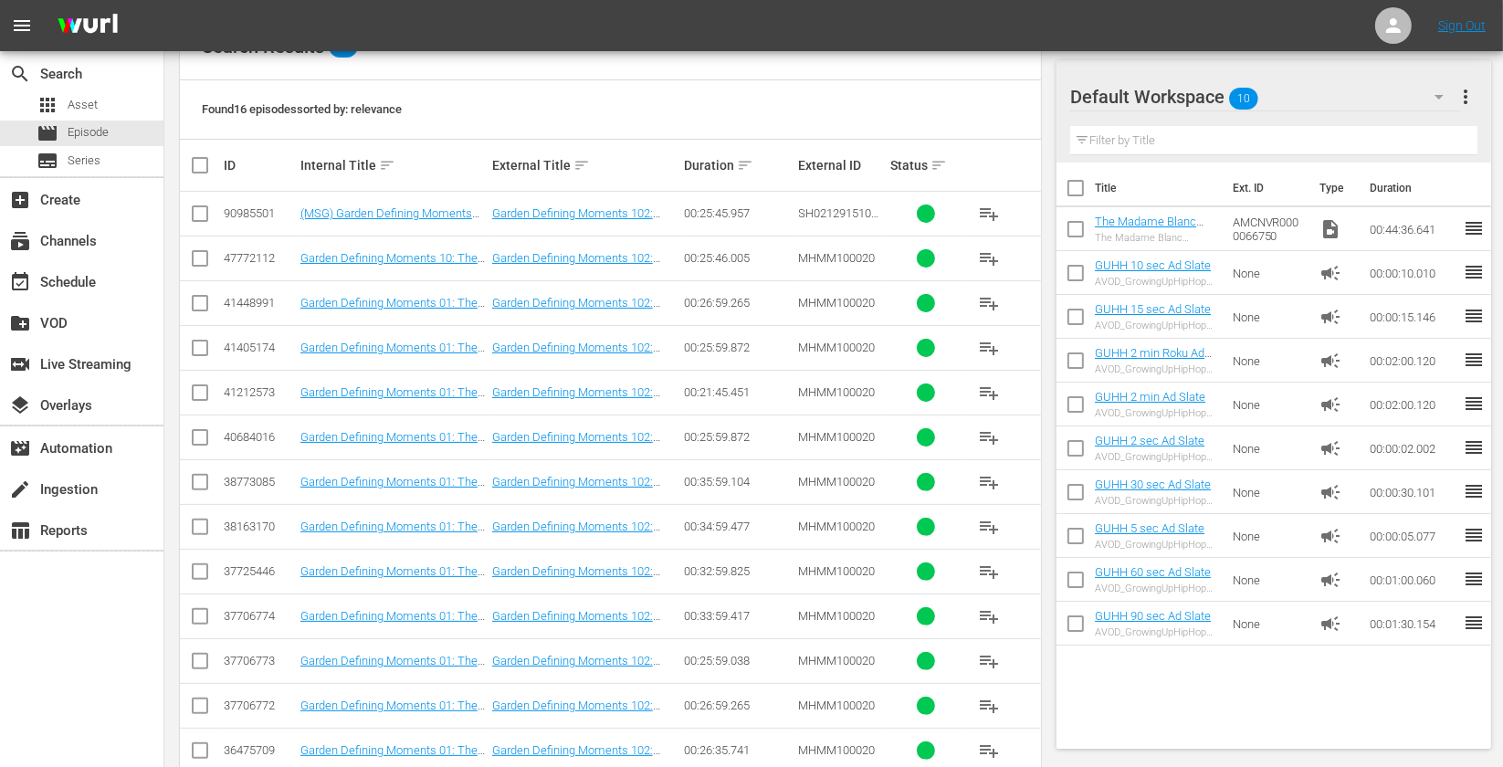
scroll to position [307, 0]
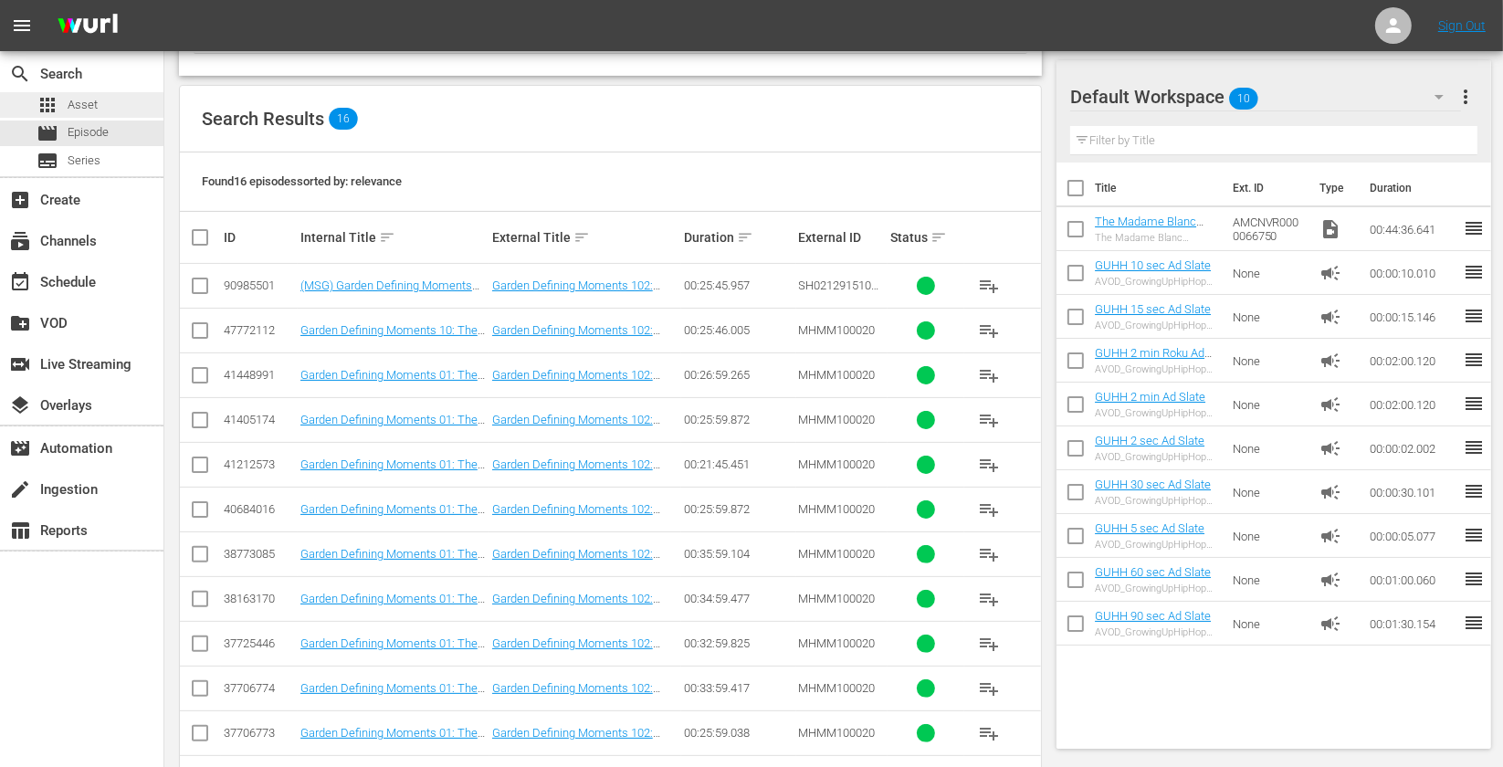
type input "EP021291510003"
click at [120, 114] on div "apps Asset" at bounding box center [81, 105] width 163 height 26
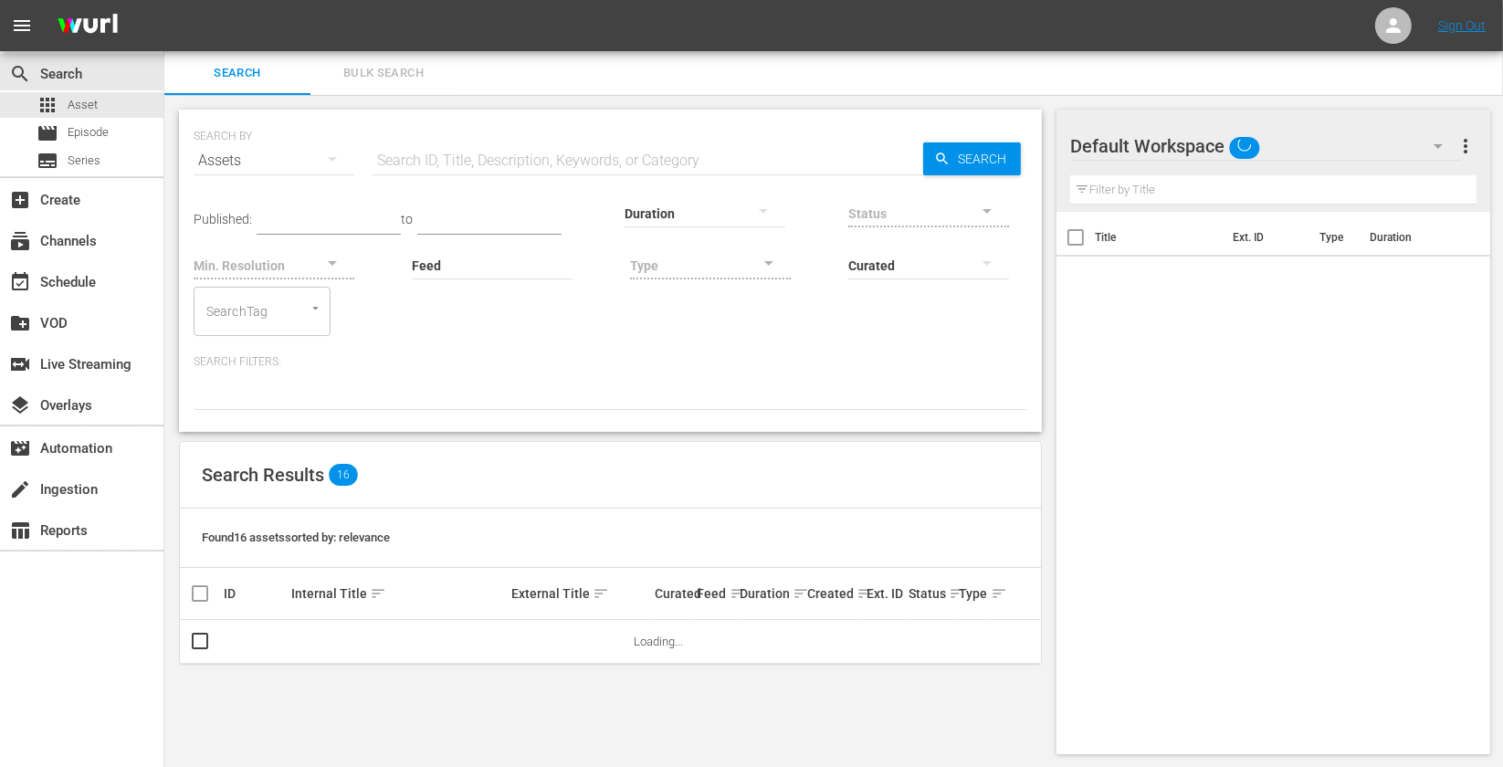
click at [493, 164] on input "text" at bounding box center [648, 161] width 551 height 44
paste input "EP021291510003"
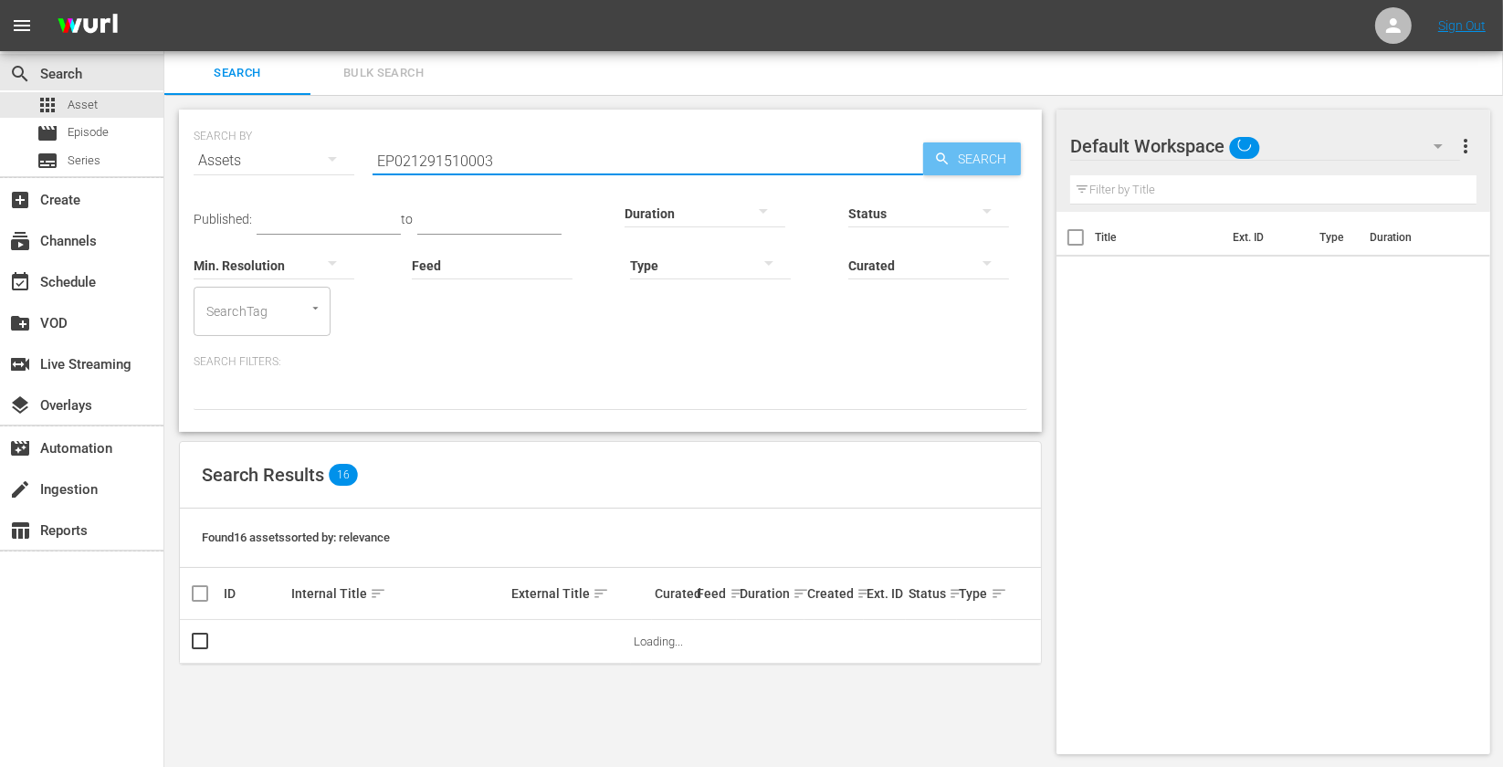
type input "EP021291510003"
click at [978, 153] on span "Search" at bounding box center [986, 158] width 70 height 33
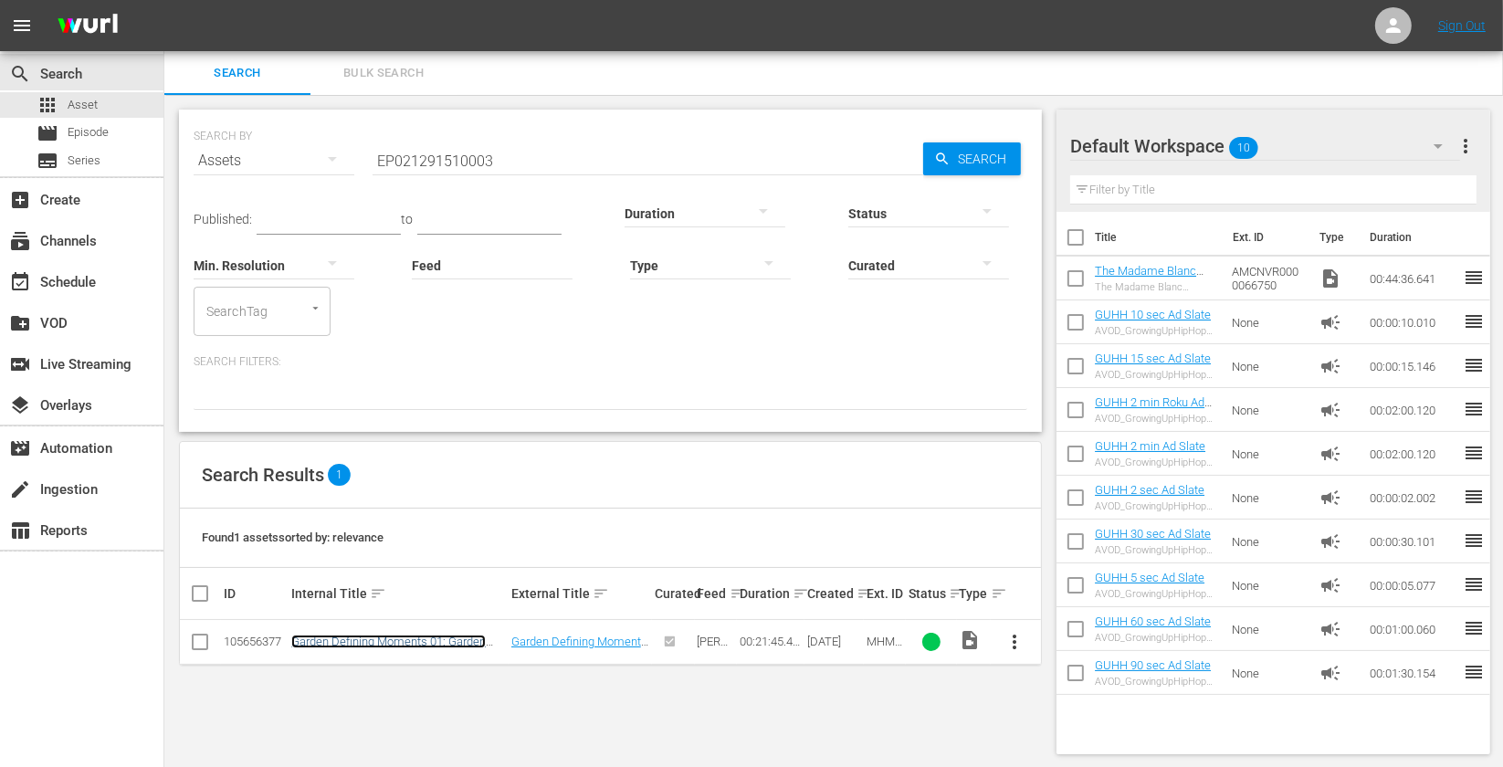
click at [362, 646] on link "Garden Defining Moments 01: Garden Defining Moments 102: The LJ 4-Point Play" at bounding box center [390, 655] width 198 height 41
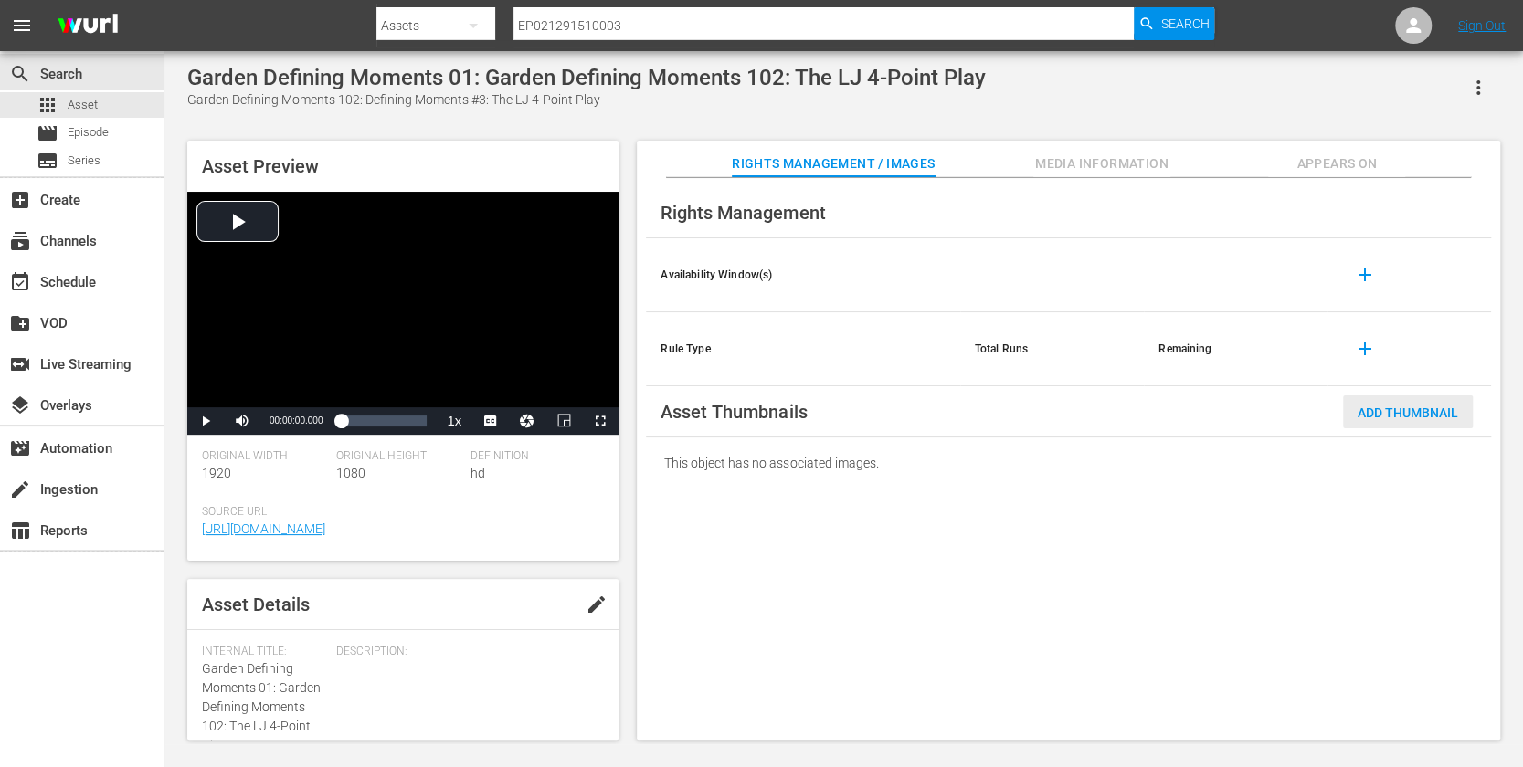
click at [1394, 409] on span "Add Thumbnail" at bounding box center [1408, 413] width 130 height 15
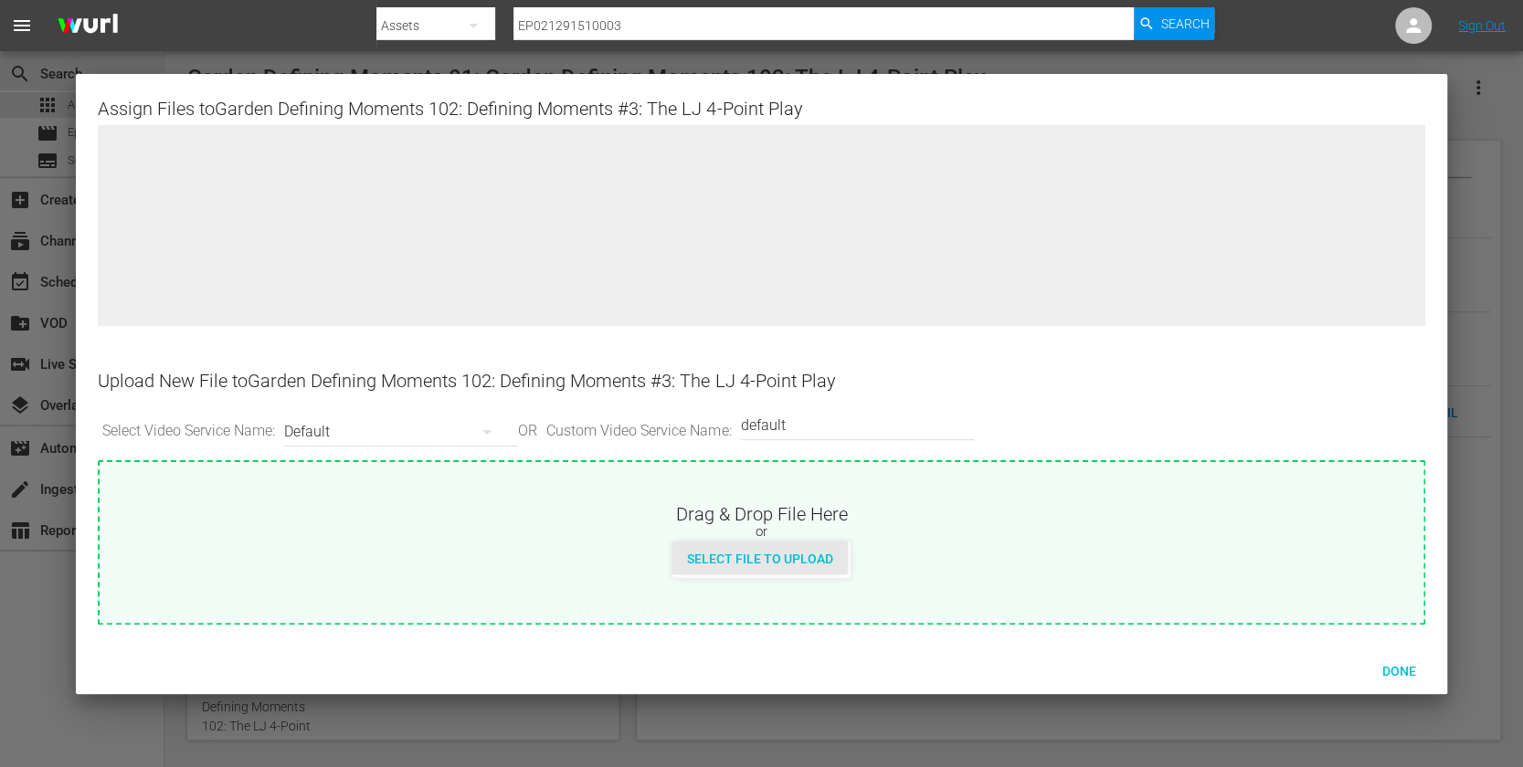
click at [775, 566] on div "Select File to Upload" at bounding box center [759, 559] width 175 height 34
type input "C:\fakepath\WGK_01_Tile_1920x1080.jpg"
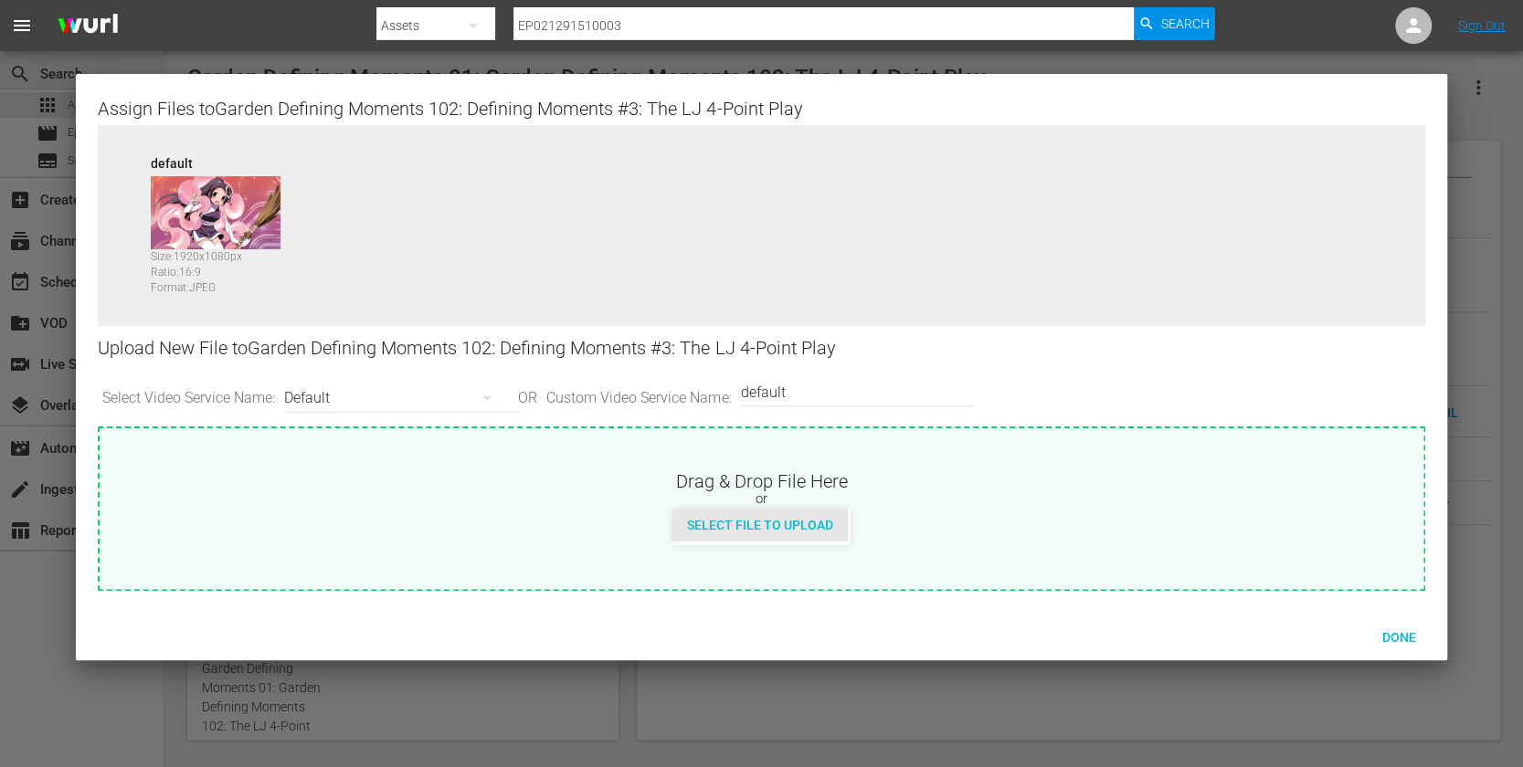
click at [782, 522] on span "Select File to Upload" at bounding box center [759, 525] width 175 height 15
click at [733, 543] on div "Select File to Upload" at bounding box center [761, 527] width 178 height 37
type input "C:\fakepath\MHMM100012.jpg"
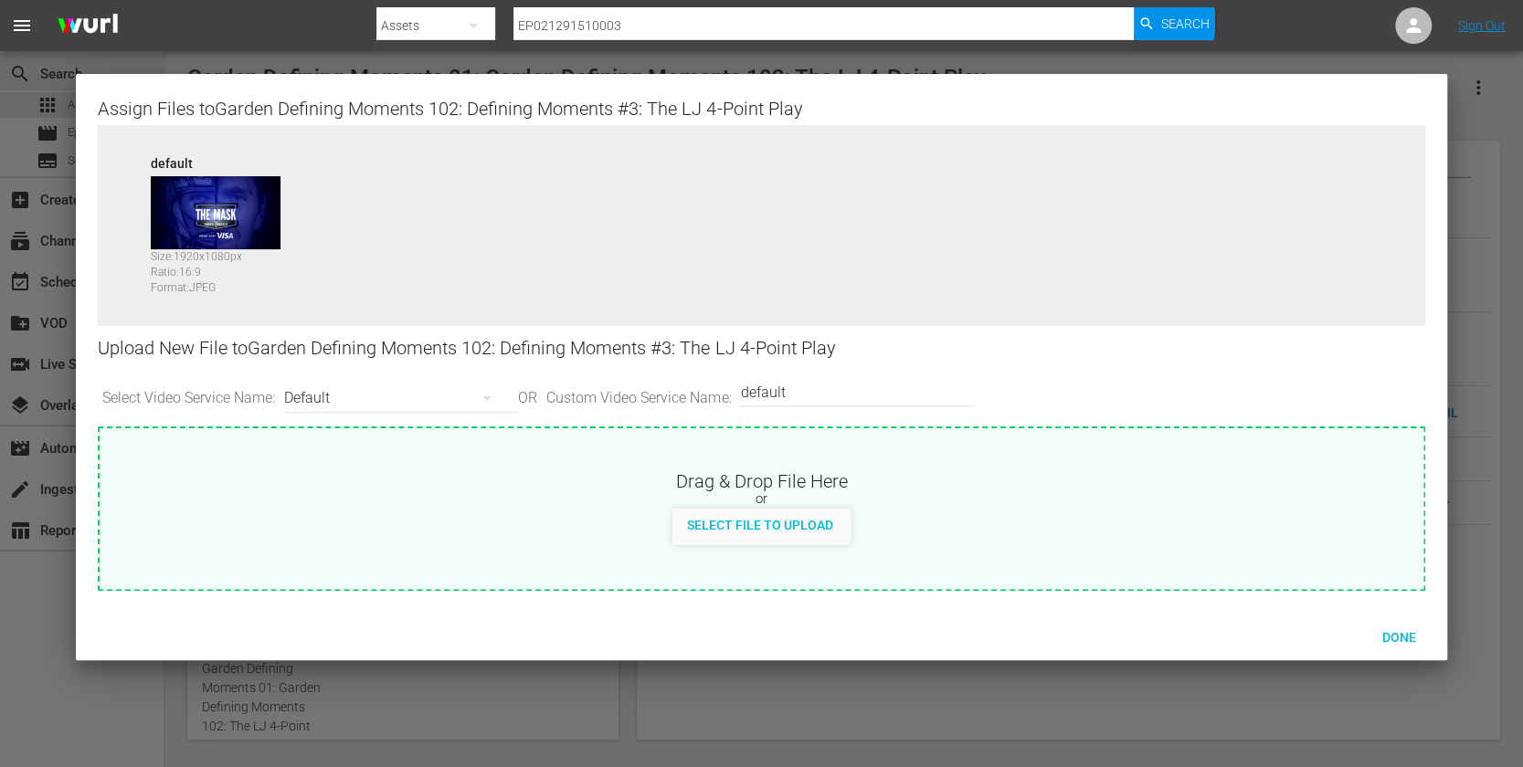
click at [183, 216] on img at bounding box center [216, 212] width 130 height 73
click at [753, 521] on span "Select File to Upload" at bounding box center [759, 525] width 175 height 15
type input "C:\fakepath\MHMM100025.jpg"
click at [199, 203] on img at bounding box center [216, 212] width 130 height 73
click at [243, 216] on img at bounding box center [216, 212] width 130 height 73
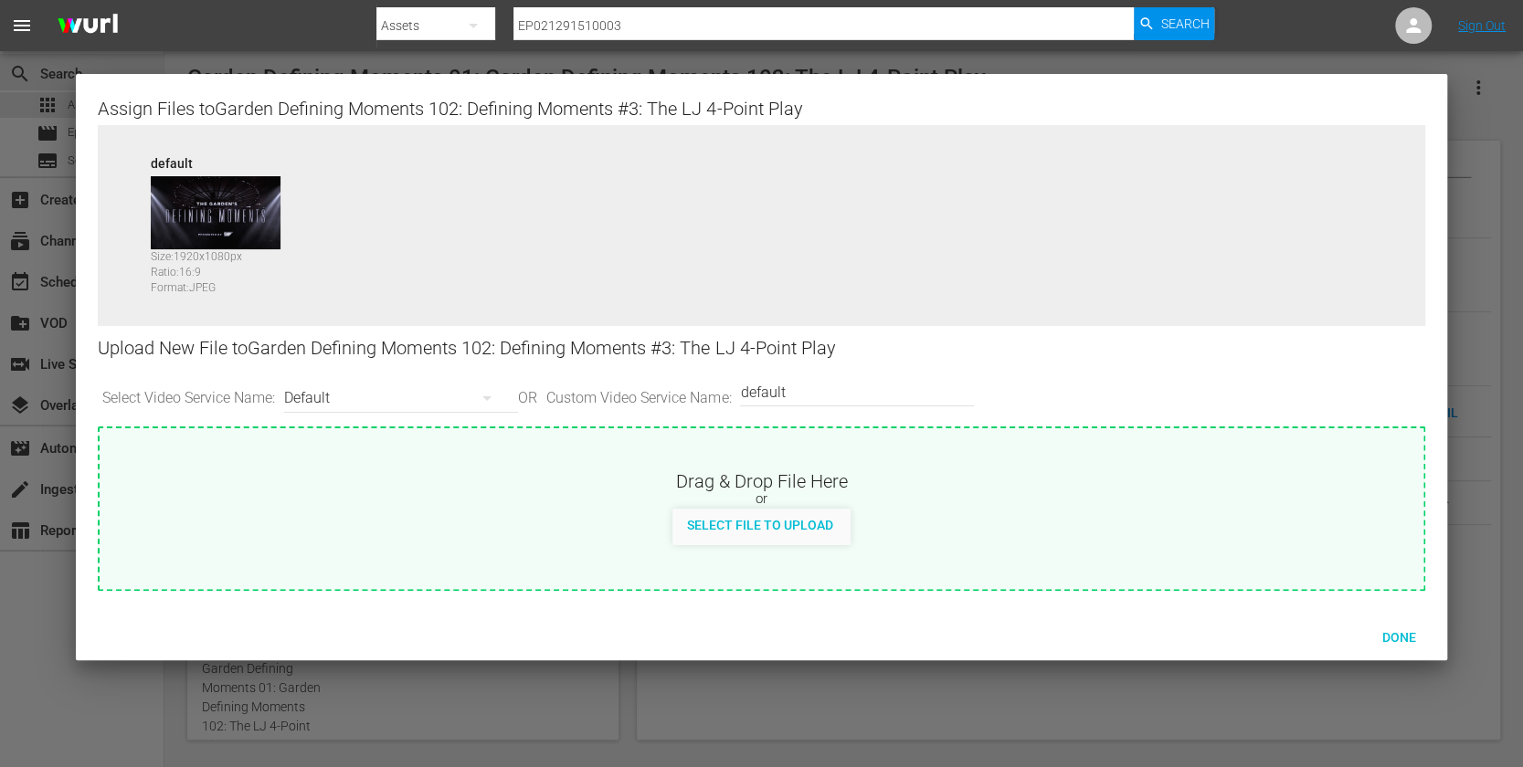
click at [243, 216] on img at bounding box center [216, 212] width 130 height 73
click at [1203, 345] on div "default Size: 1920 x 1080 px Ratio: 16:9 Format: JPEG" at bounding box center [761, 239] width 1326 height 228
click at [1380, 635] on span "Done" at bounding box center [1398, 637] width 63 height 15
